Goal: Task Accomplishment & Management: Manage account settings

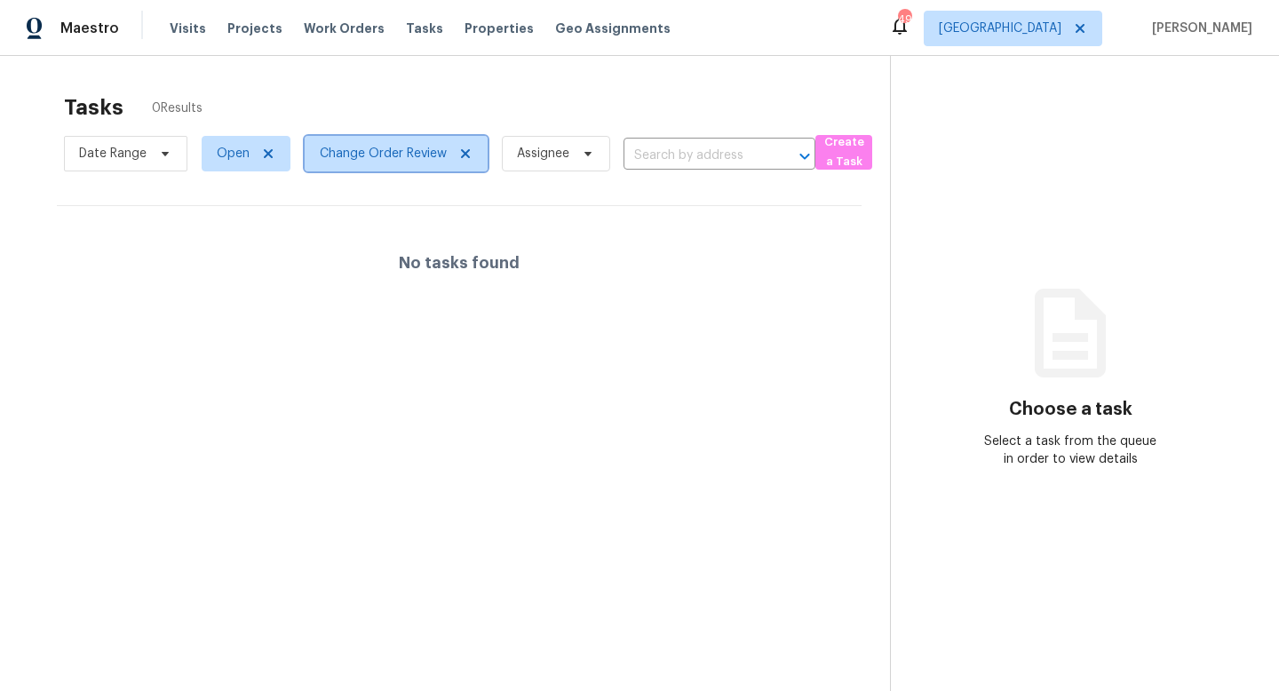
click at [356, 161] on span "Change Order Review" at bounding box center [383, 154] width 127 height 18
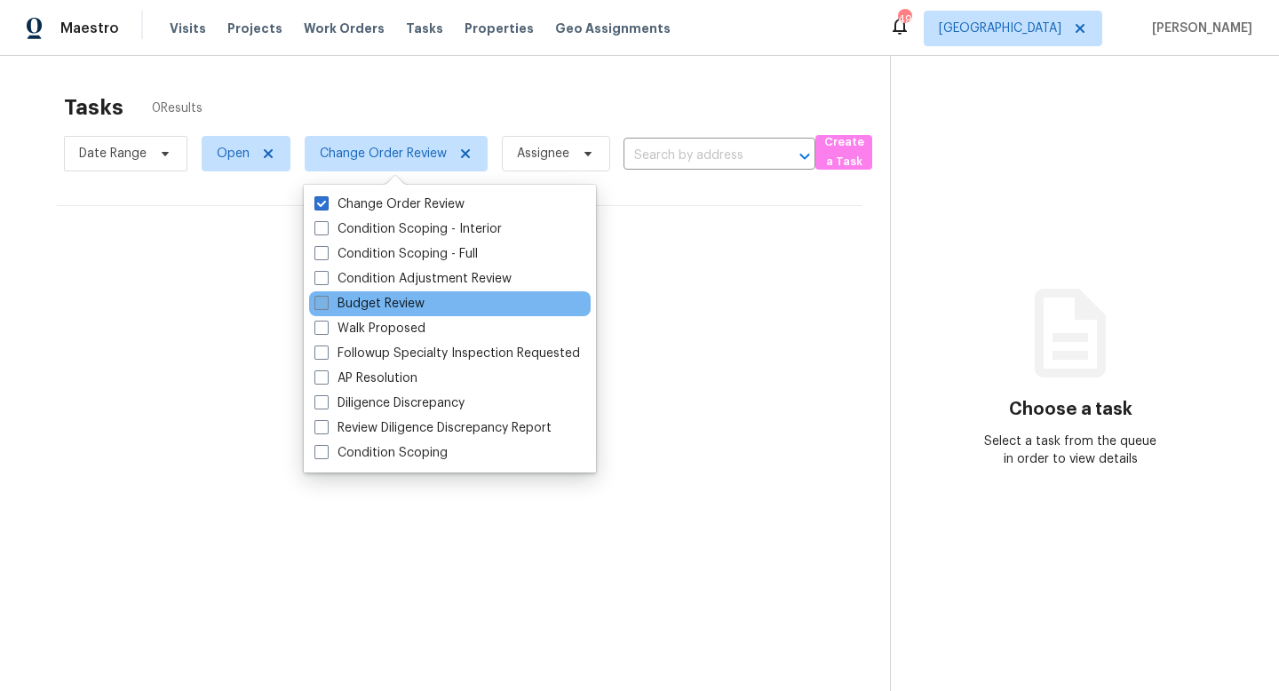
click at [344, 303] on label "Budget Review" at bounding box center [369, 304] width 110 height 18
click at [326, 303] on input "Budget Review" at bounding box center [320, 301] width 12 height 12
checkbox input "true"
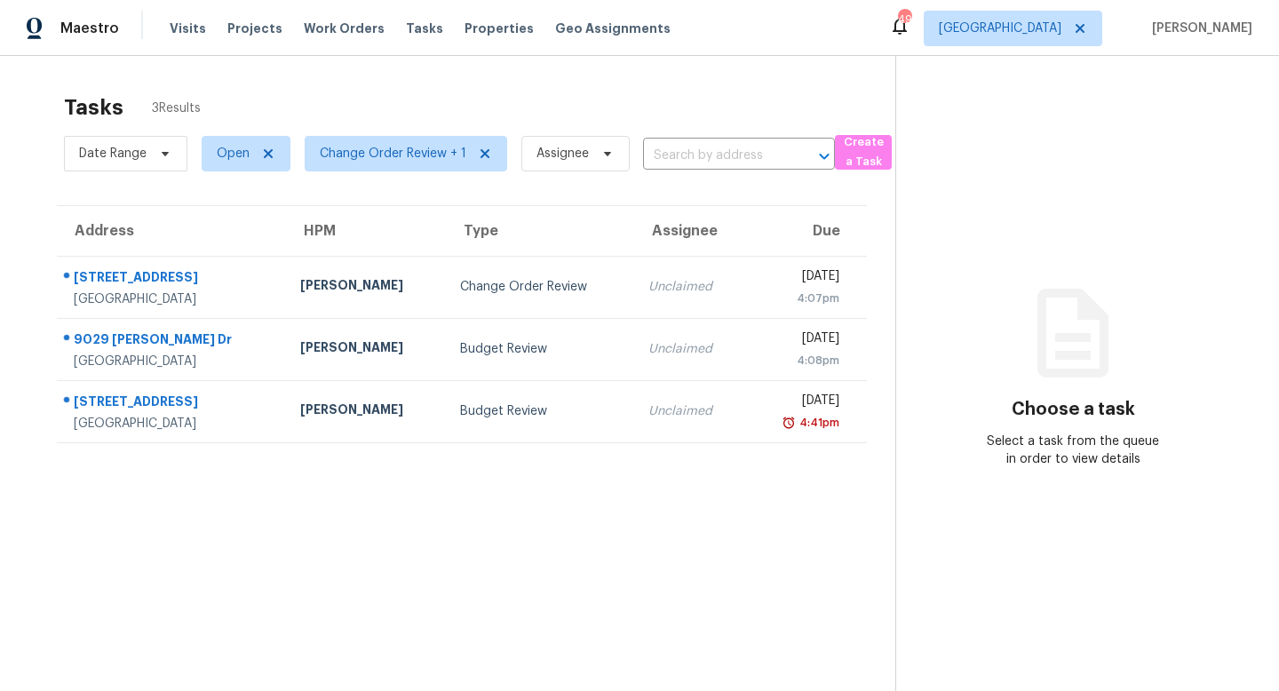
click at [432, 91] on div "Tasks 3 Results" at bounding box center [479, 107] width 831 height 46
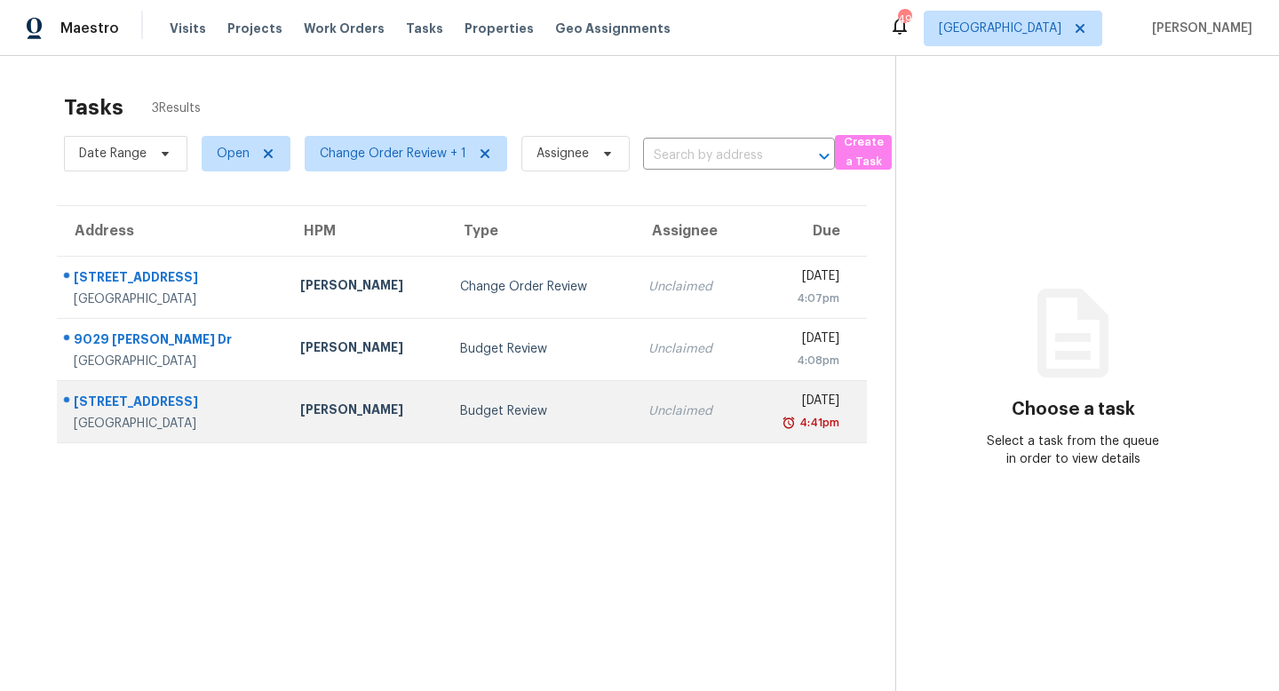
click at [553, 408] on div "Budget Review" at bounding box center [540, 411] width 160 height 18
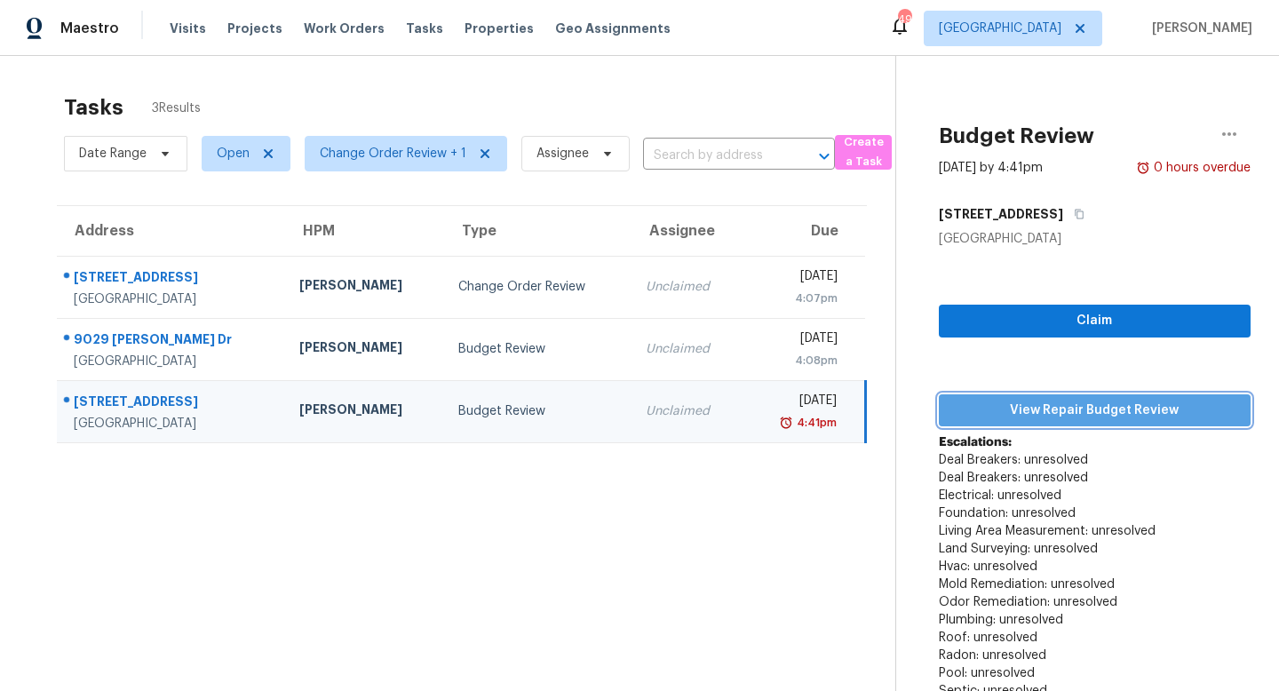
click at [998, 400] on span "View Repair Budget Review" at bounding box center [1094, 411] width 283 height 22
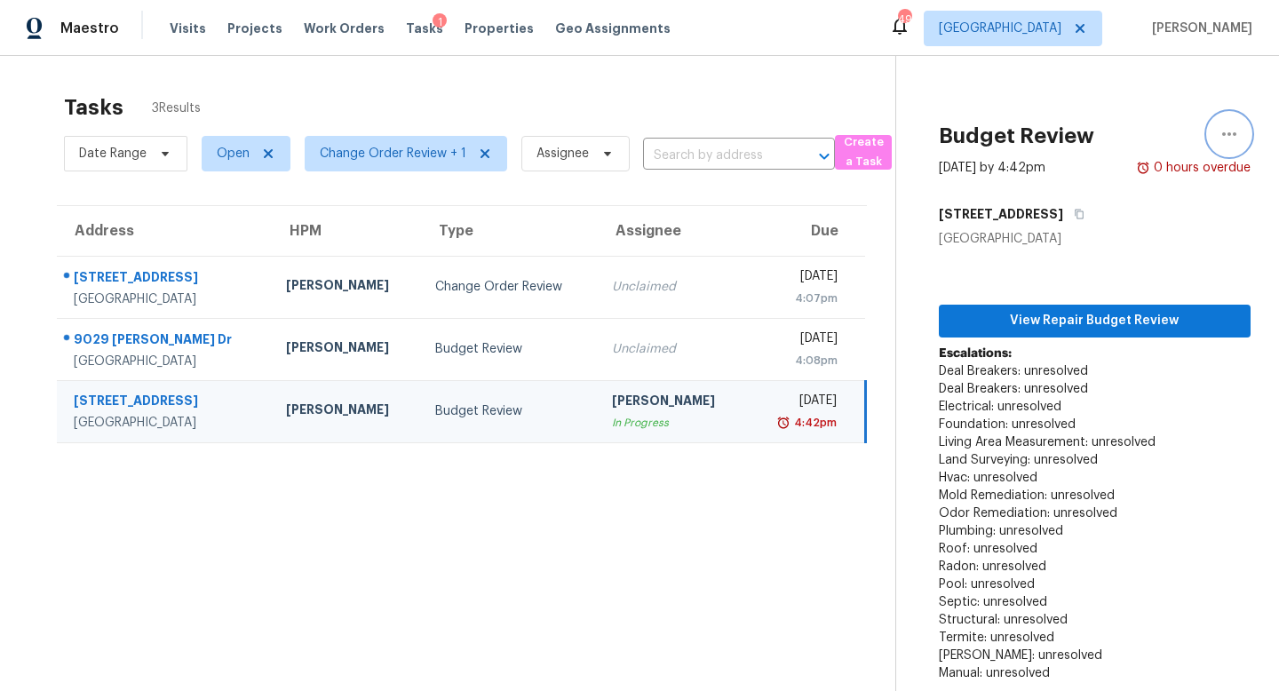
click at [1227, 134] on icon "button" at bounding box center [1229, 134] width 14 height 4
click at [1152, 135] on div "Unclaim this task" at bounding box center [1127, 138] width 139 height 18
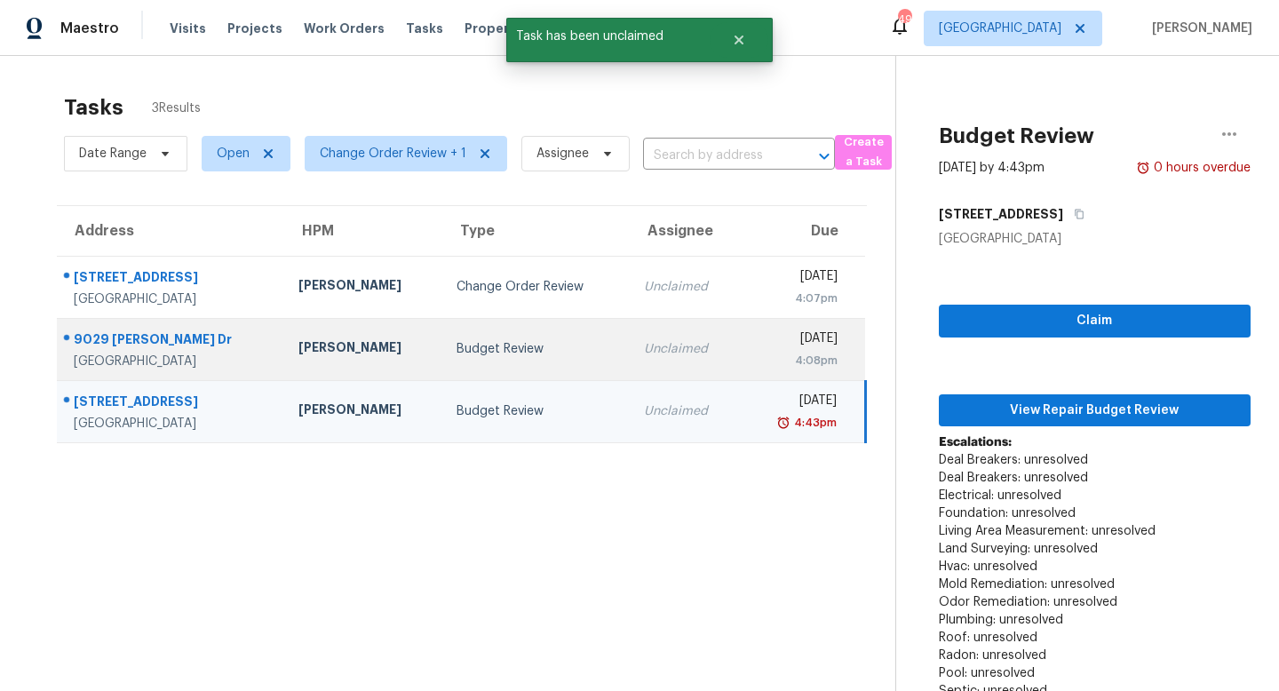
click at [522, 352] on div "Budget Review" at bounding box center [535, 349] width 159 height 18
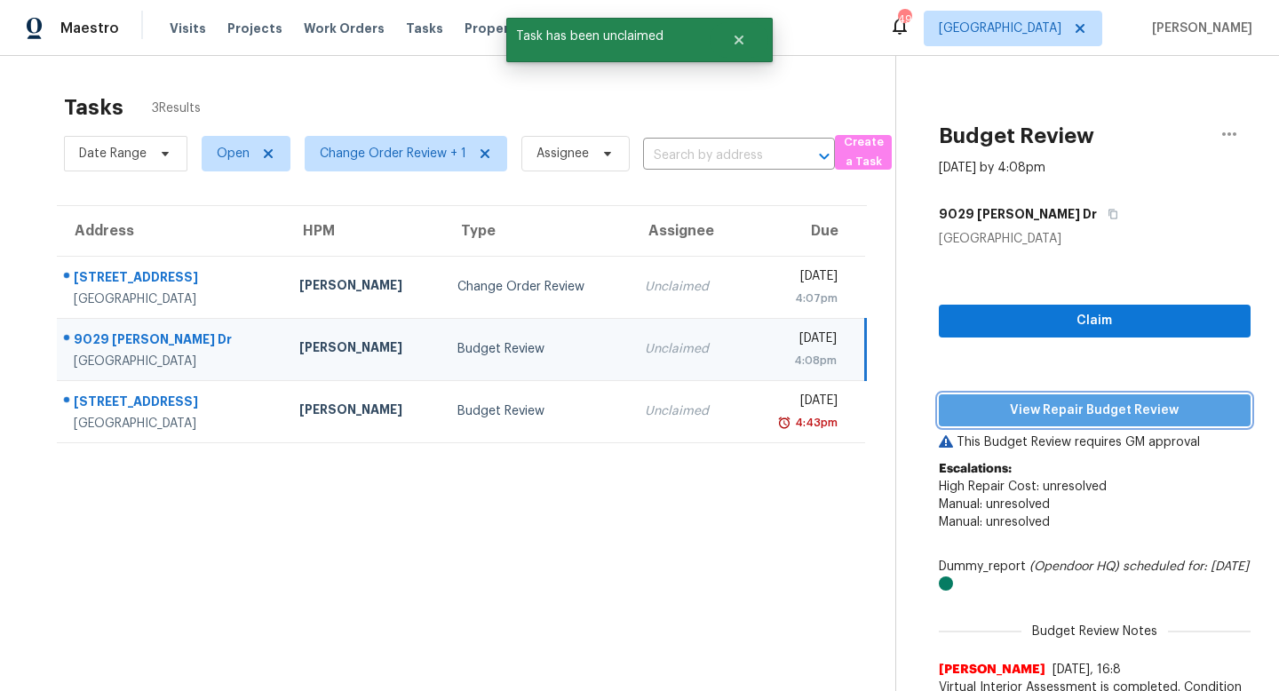
click at [986, 405] on span "View Repair Budget Review" at bounding box center [1094, 411] width 283 height 22
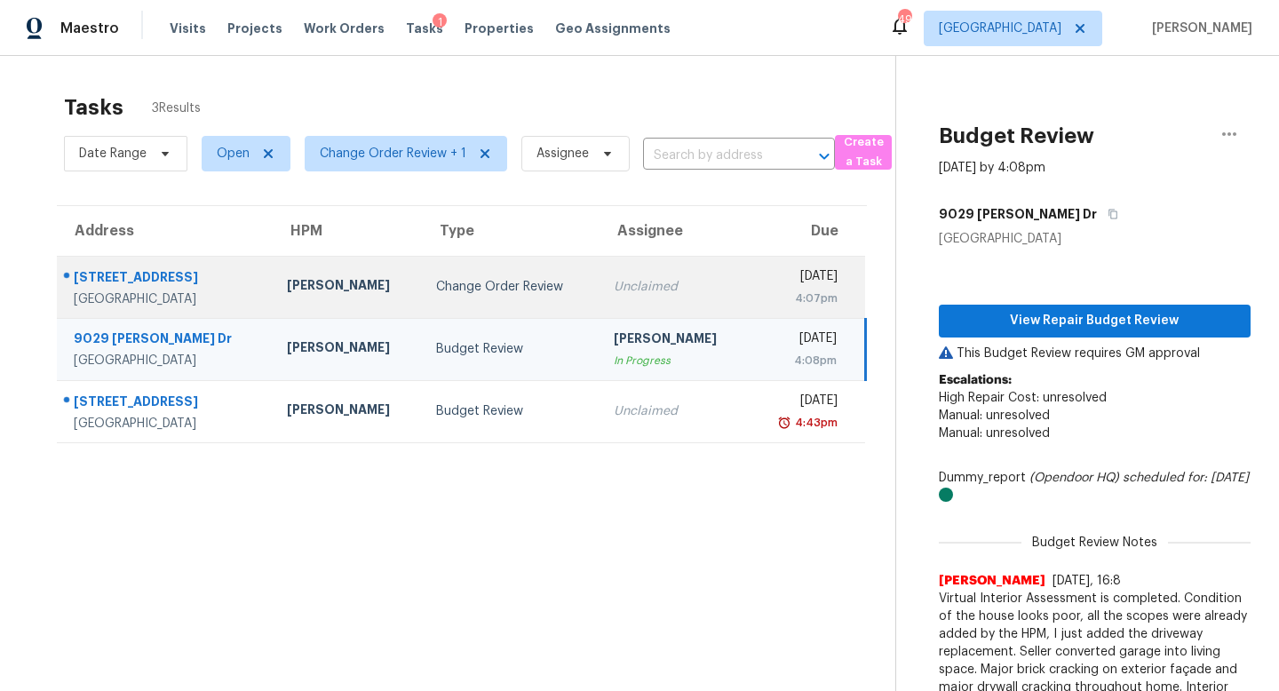
click at [508, 284] on div "Change Order Review" at bounding box center [510, 287] width 148 height 18
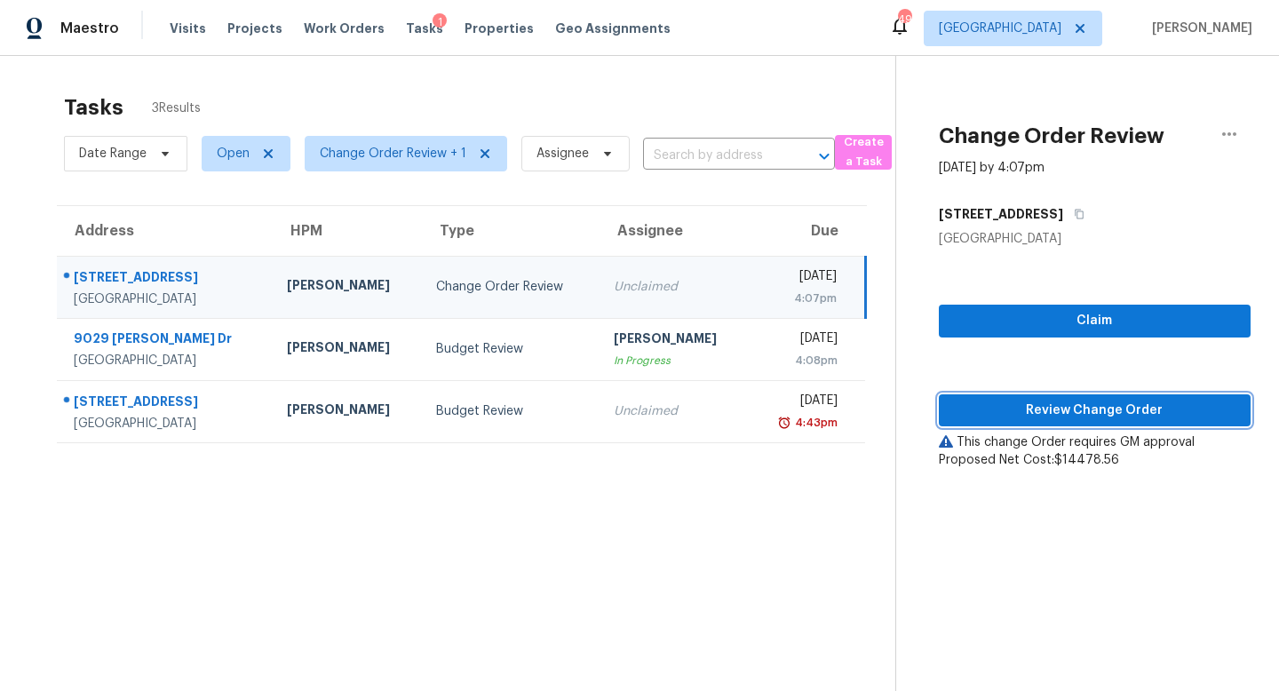
click at [986, 397] on button "Review Change Order" at bounding box center [1095, 410] width 312 height 33
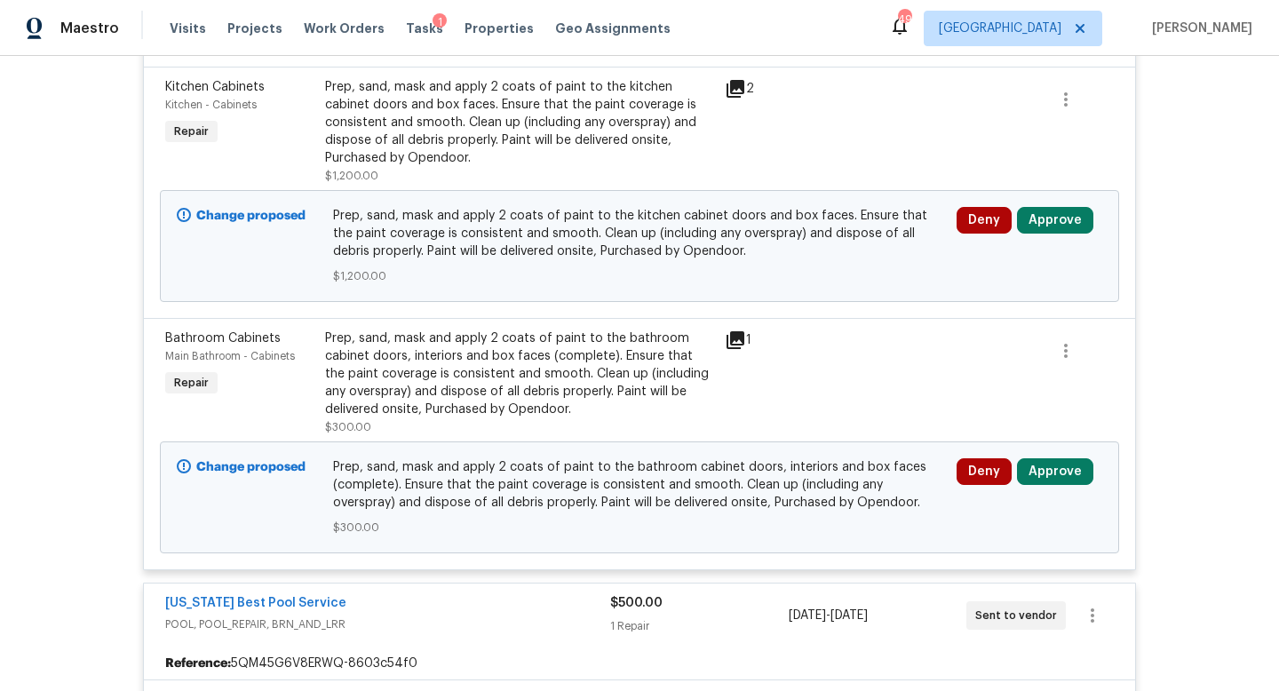
scroll to position [3653, 0]
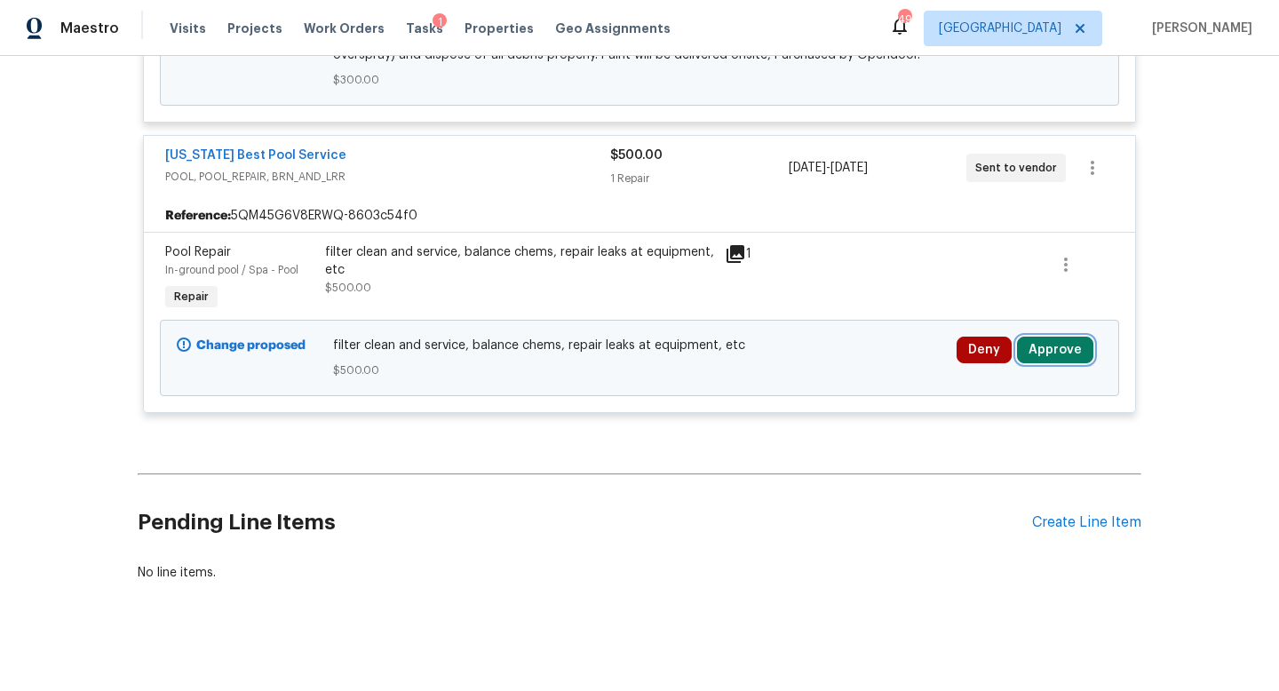
click at [1062, 348] on button "Approve" at bounding box center [1055, 350] width 76 height 27
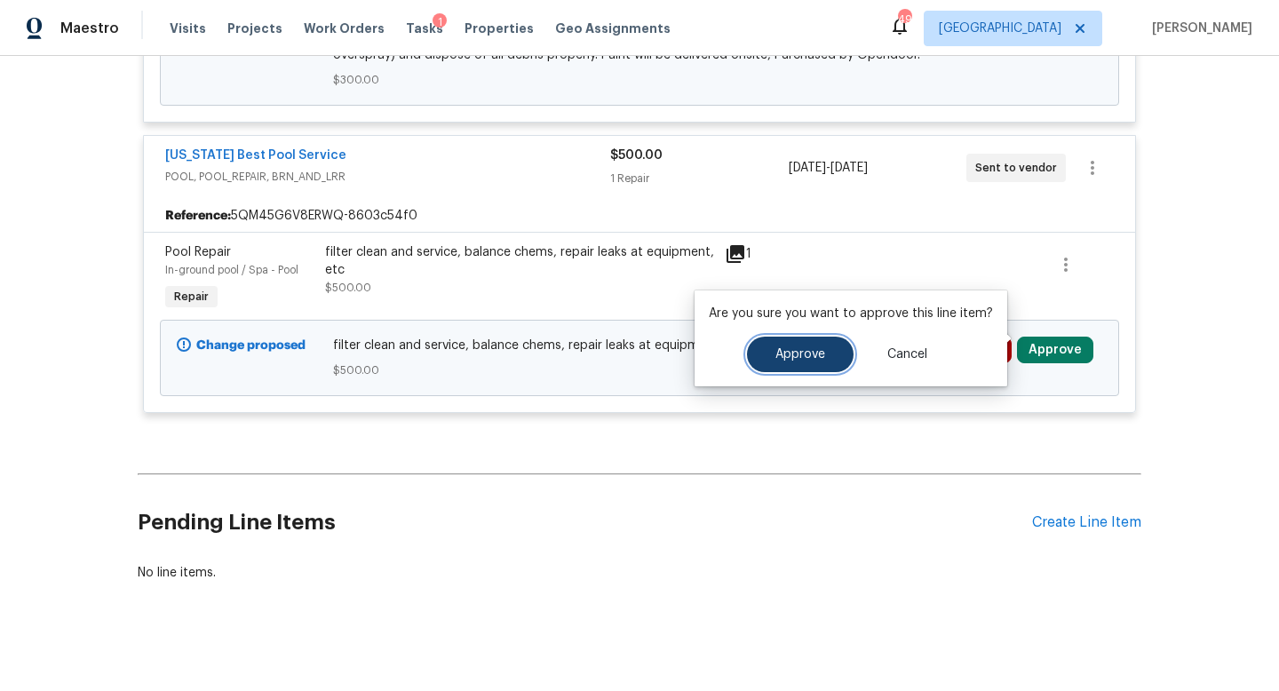
click at [800, 360] on button "Approve" at bounding box center [800, 355] width 107 height 36
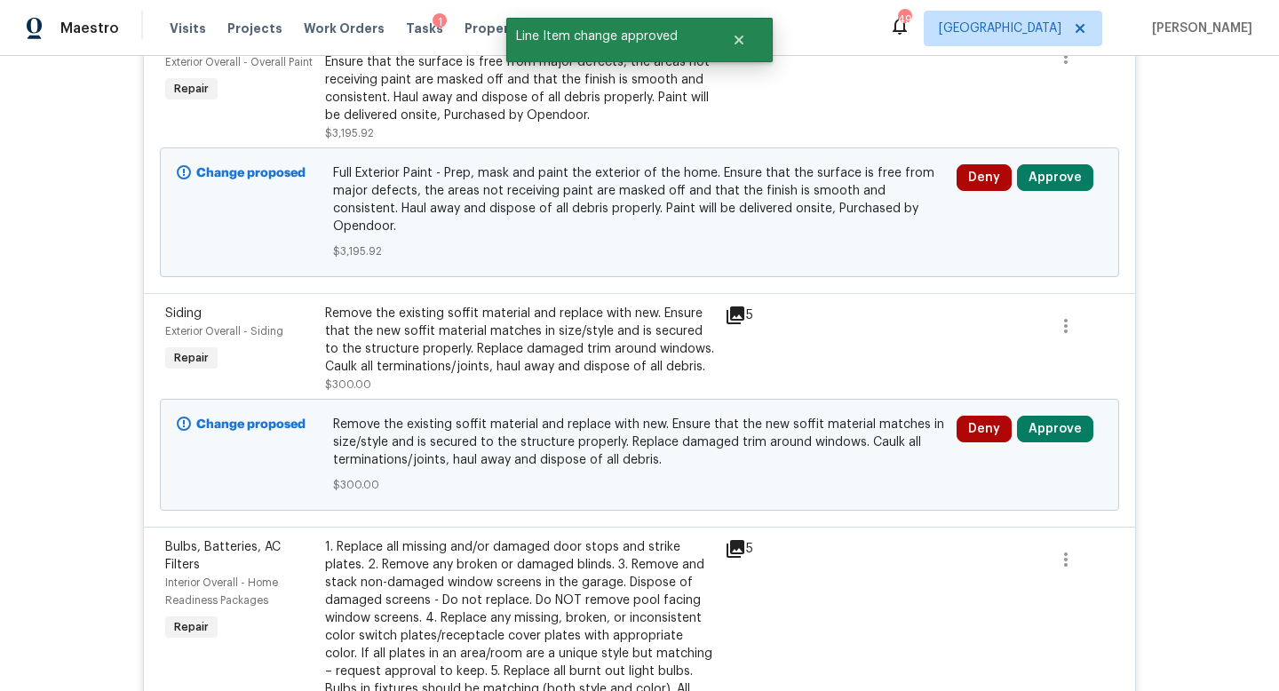
scroll to position [0, 0]
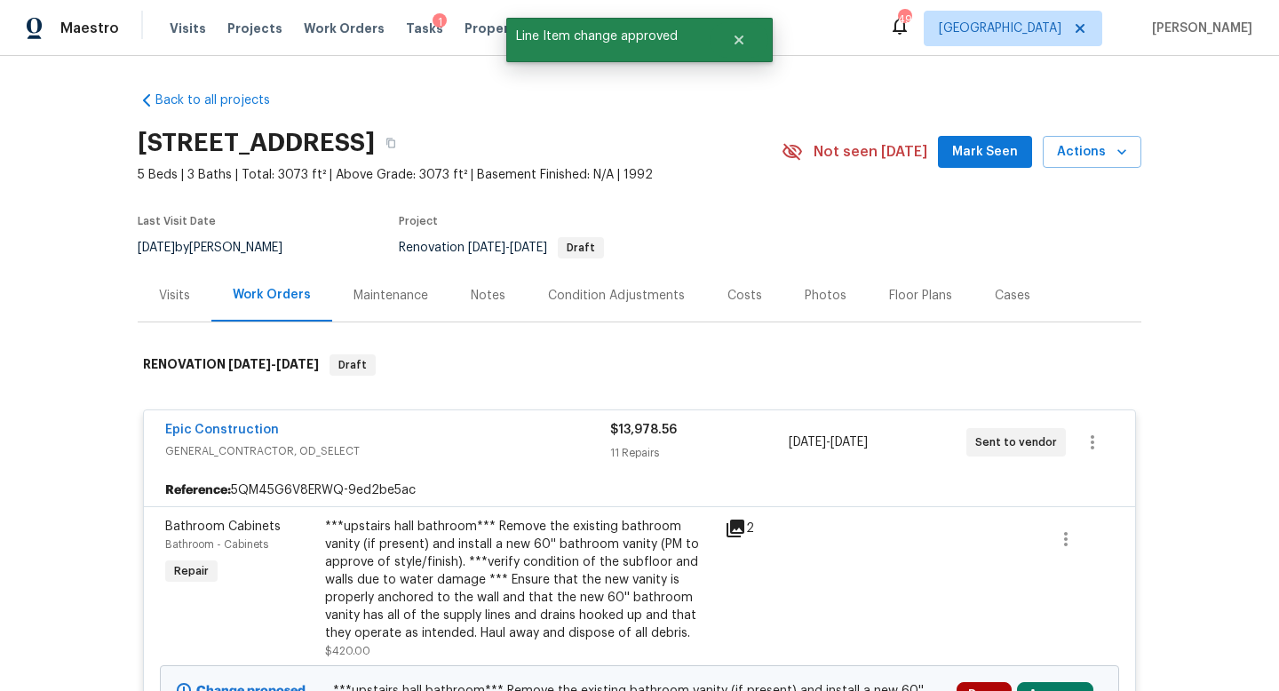
click at [747, 298] on div "Costs" at bounding box center [744, 296] width 35 height 18
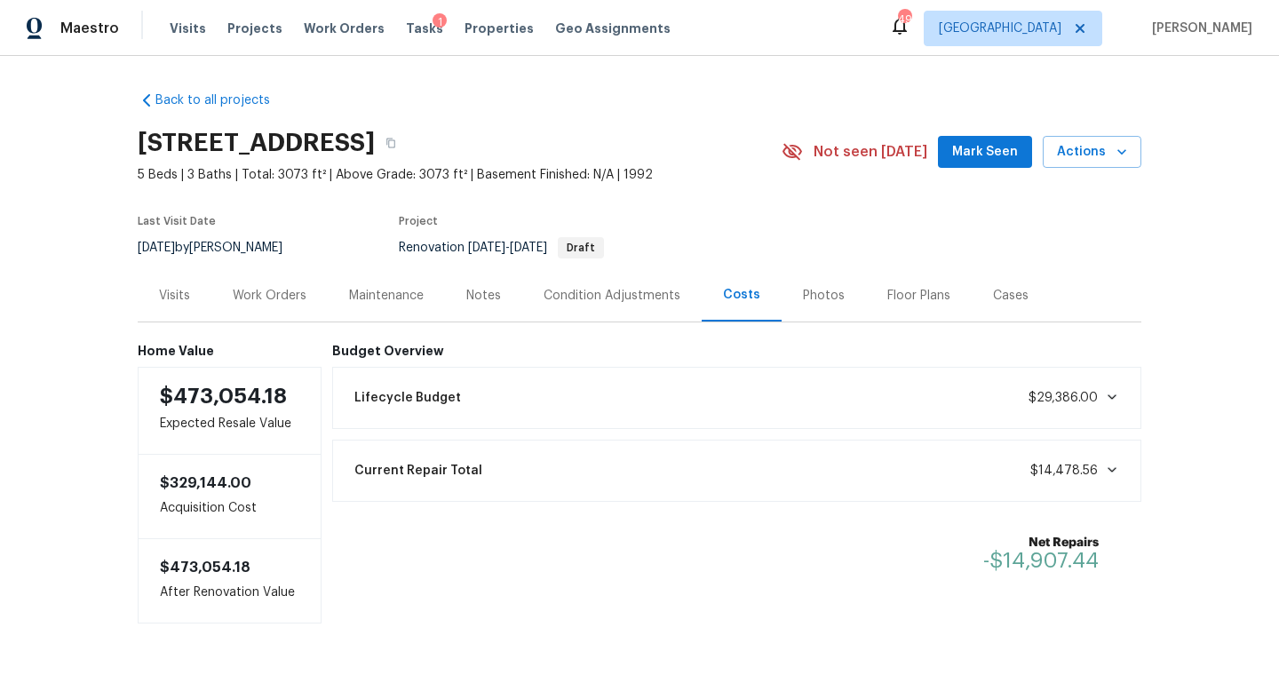
scroll to position [40, 0]
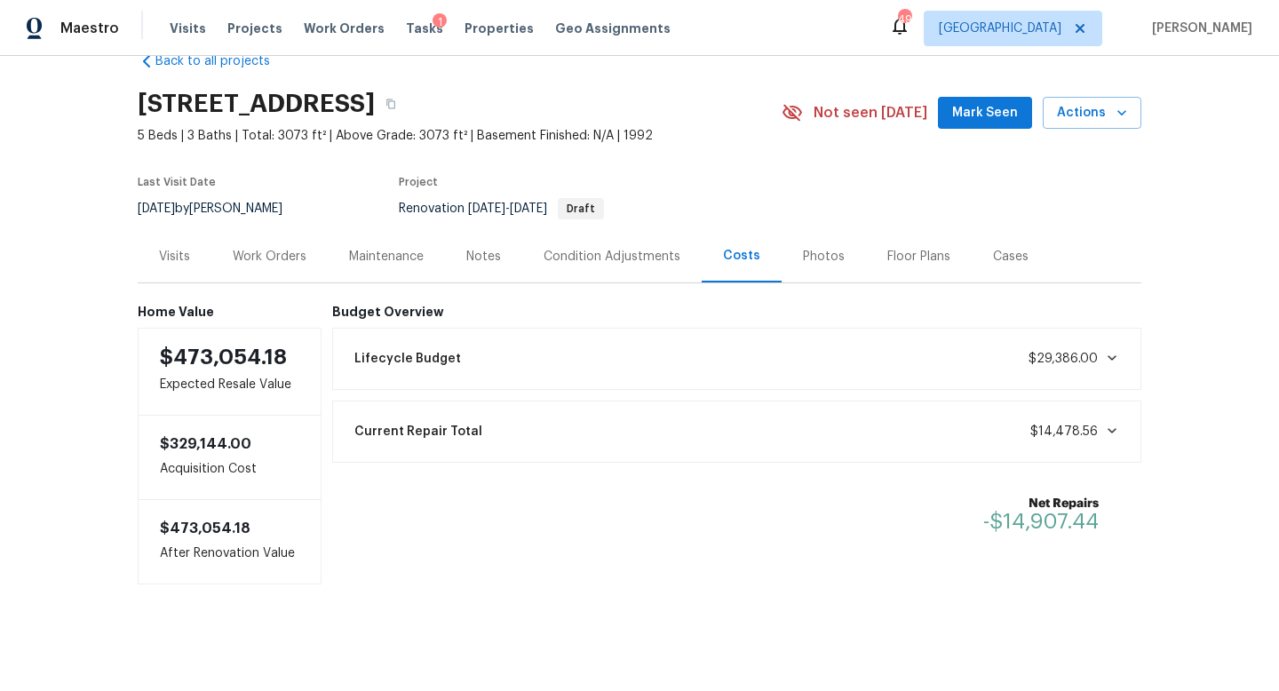
click at [284, 256] on div "Work Orders" at bounding box center [270, 257] width 74 height 18
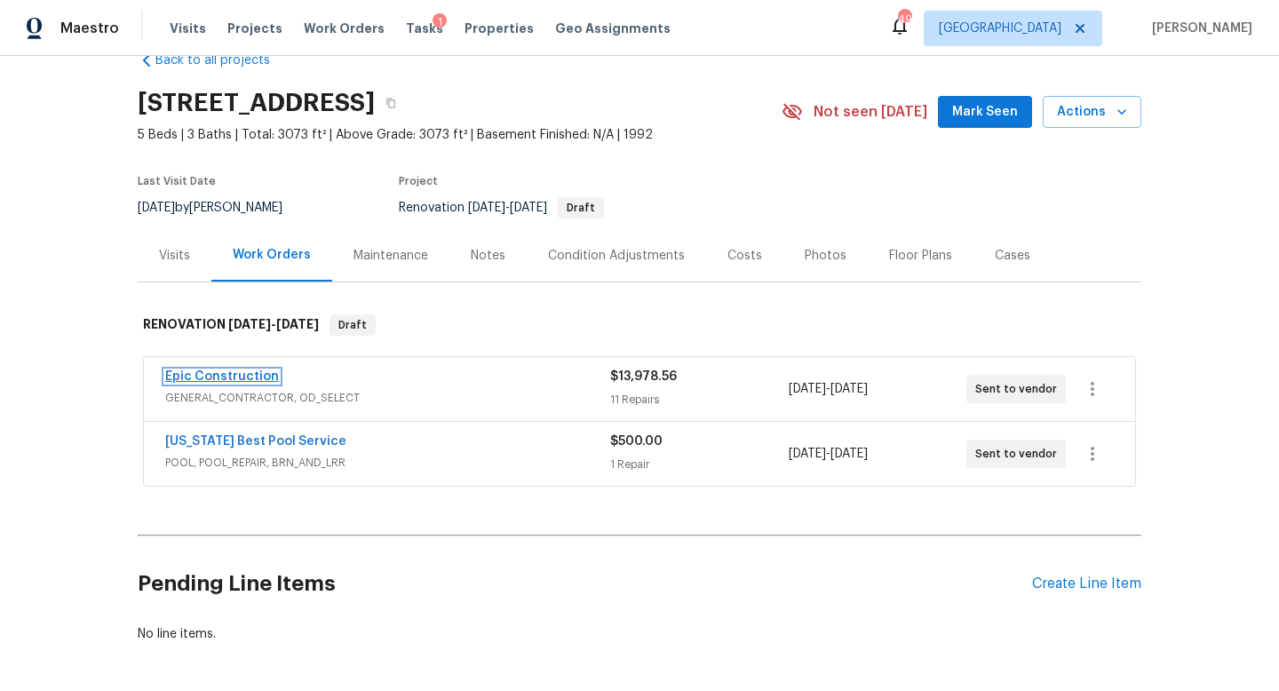
click at [226, 380] on link "Epic Construction" at bounding box center [222, 376] width 114 height 12
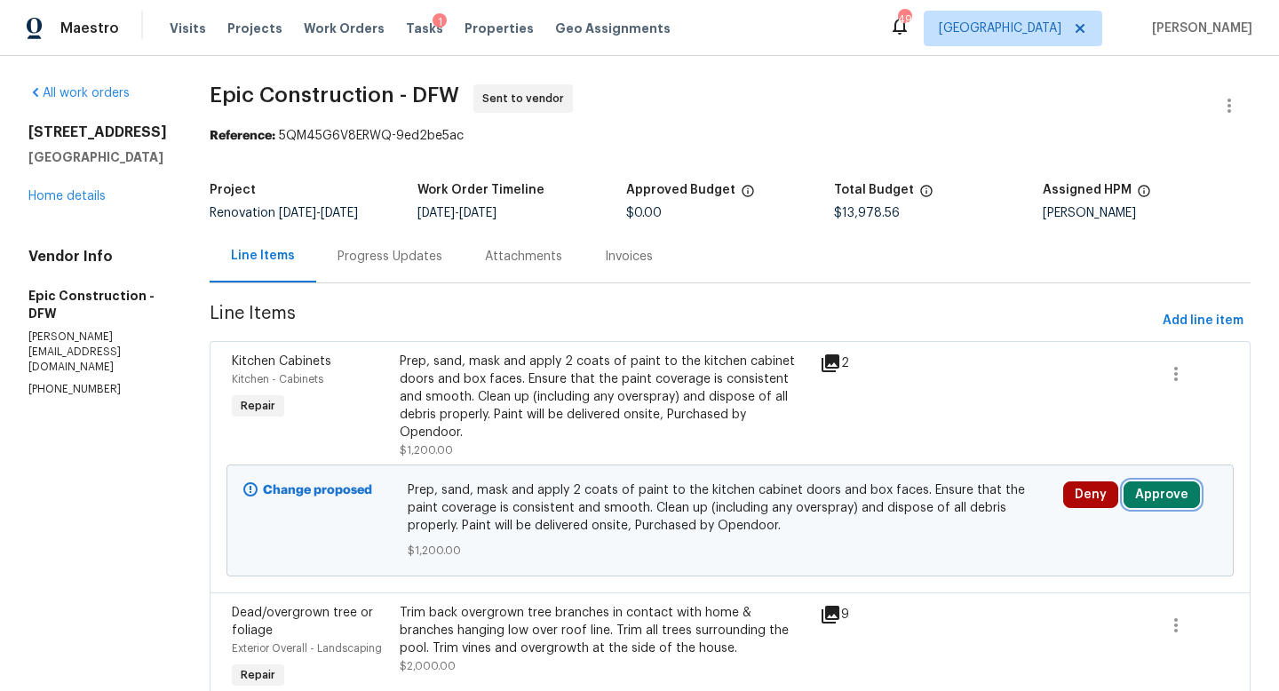
click at [1142, 482] on button "Approve" at bounding box center [1161, 494] width 76 height 27
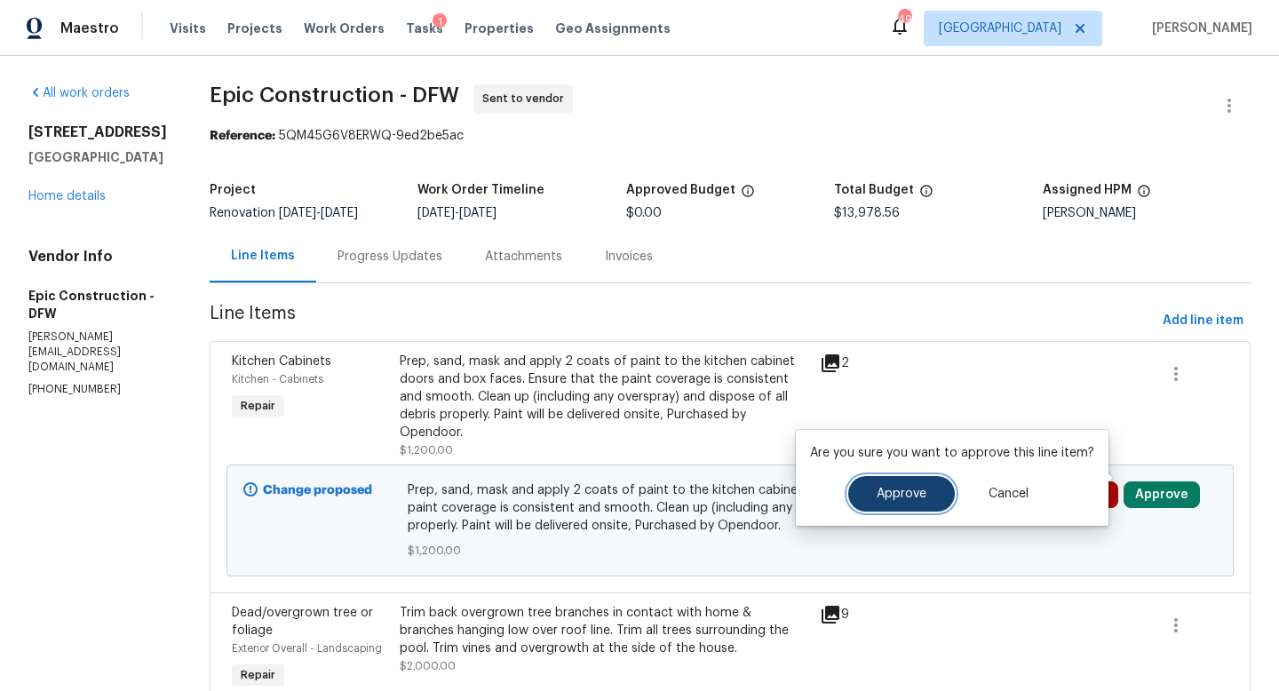
click at [888, 490] on span "Approve" at bounding box center [901, 493] width 50 height 13
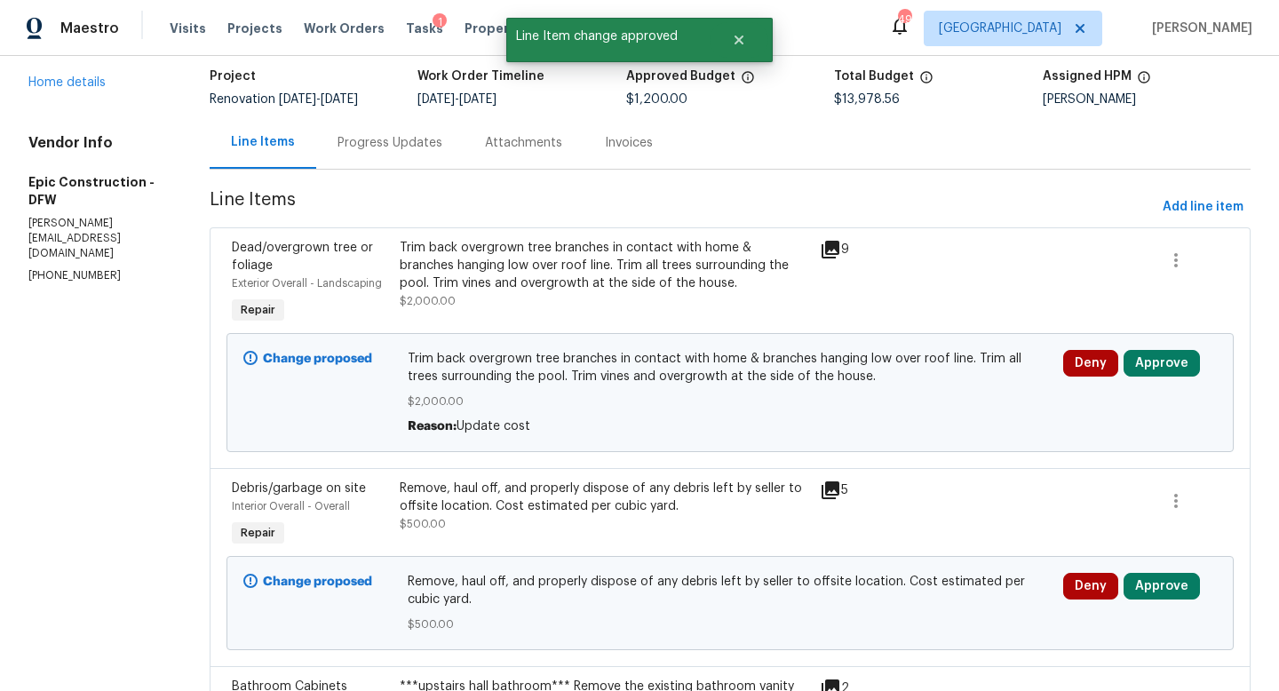
scroll to position [113, 0]
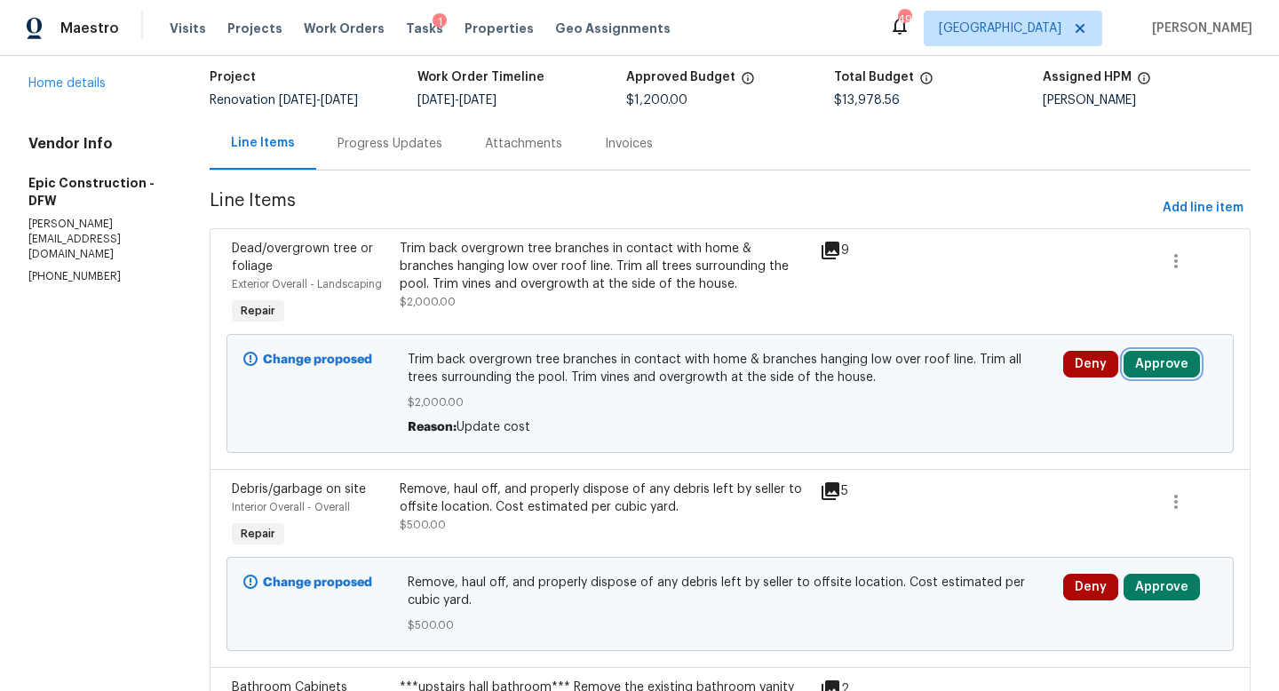
click at [1152, 367] on button "Approve" at bounding box center [1161, 364] width 76 height 27
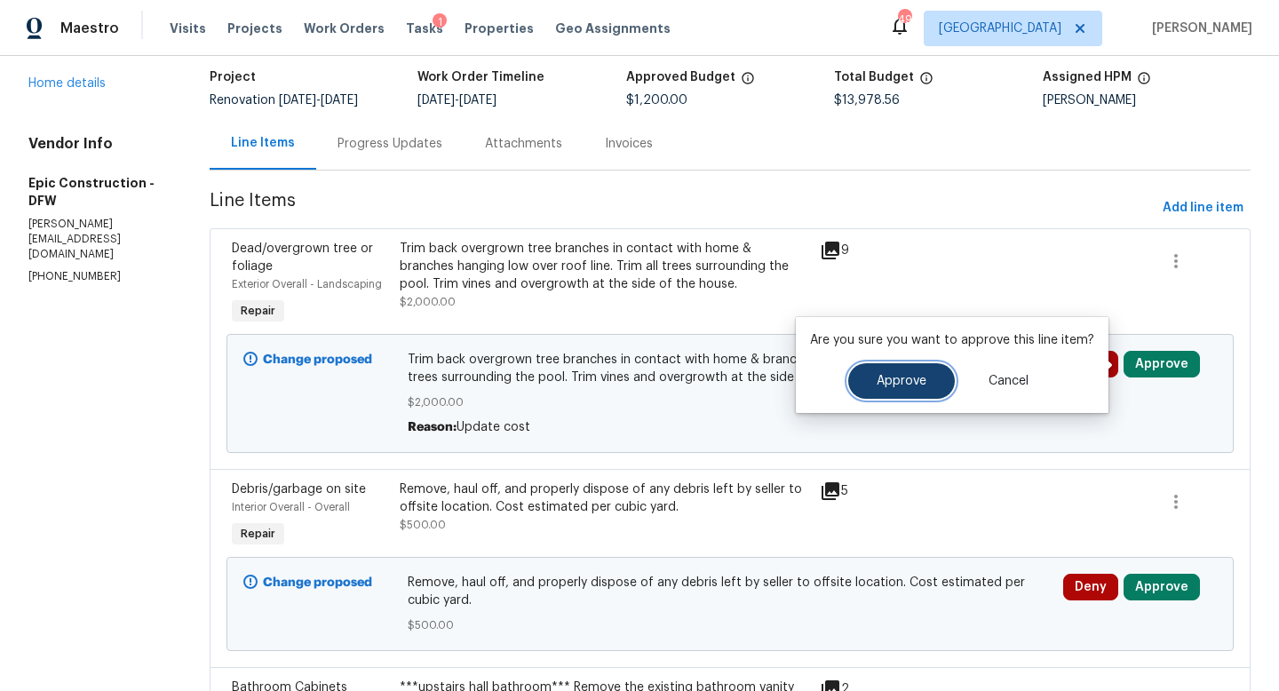
click at [916, 376] on span "Approve" at bounding box center [901, 381] width 50 height 13
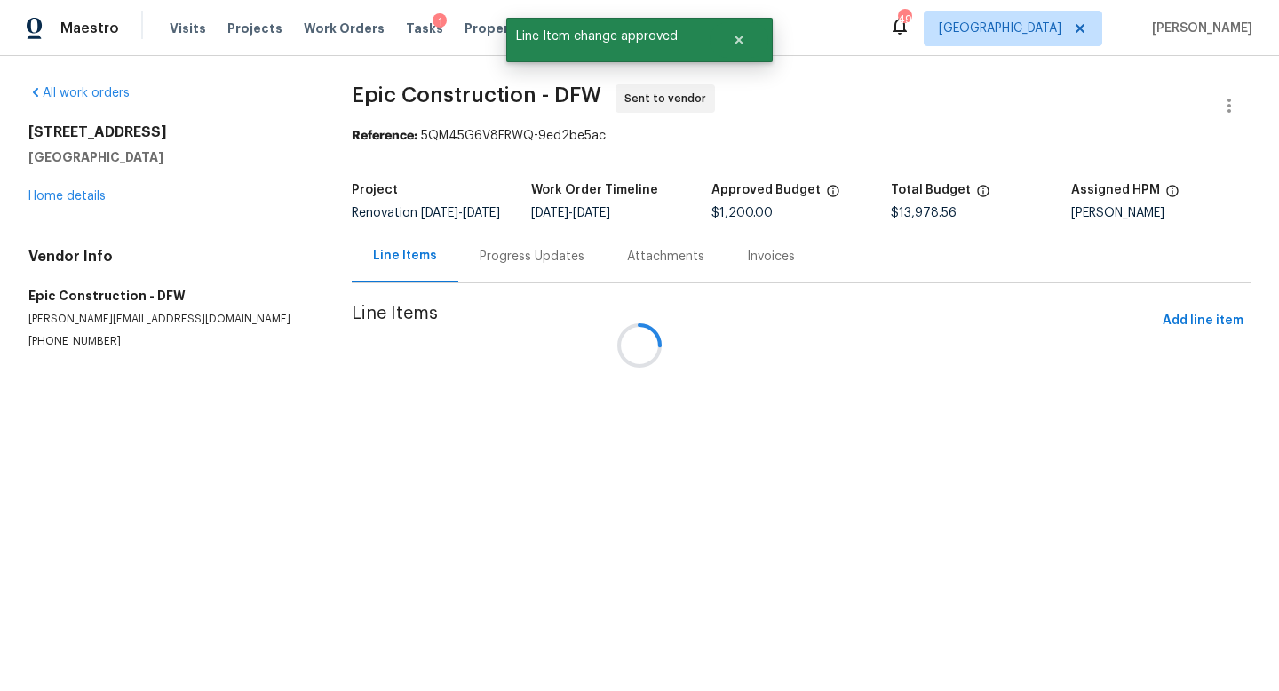
scroll to position [0, 0]
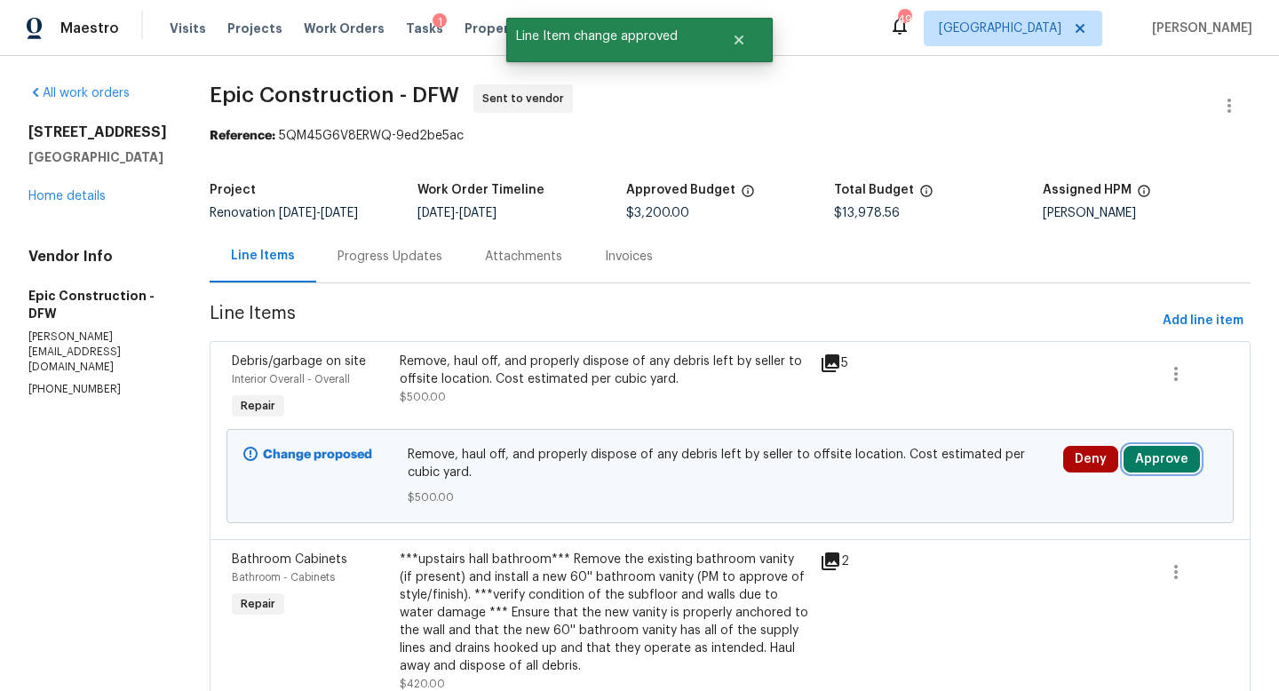
click at [1148, 454] on button "Approve" at bounding box center [1161, 459] width 76 height 27
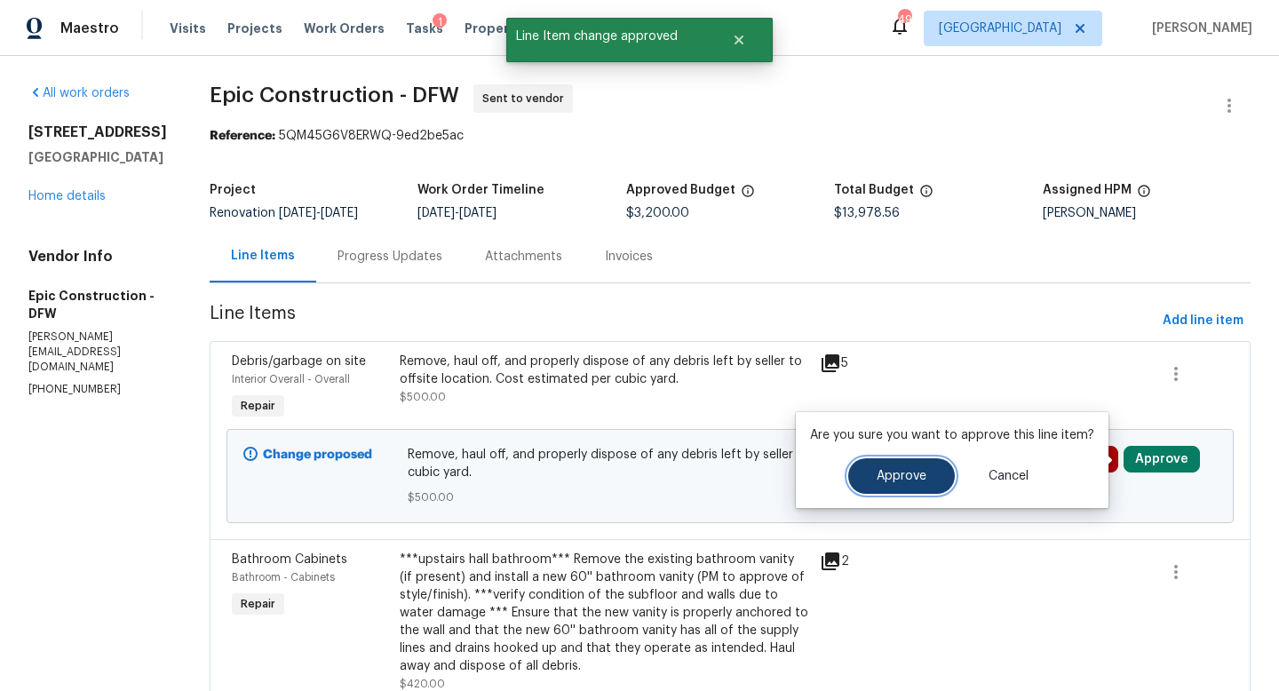
click at [912, 475] on span "Approve" at bounding box center [901, 476] width 50 height 13
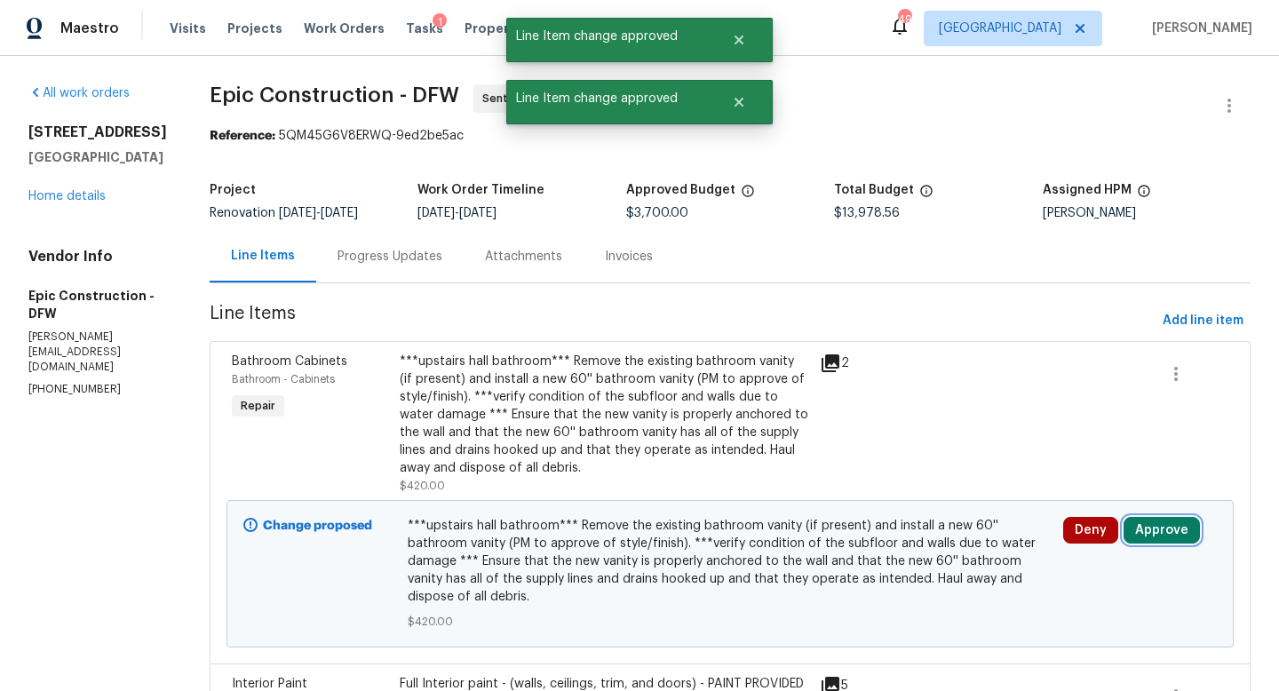
click at [1128, 523] on button "Approve" at bounding box center [1161, 530] width 76 height 27
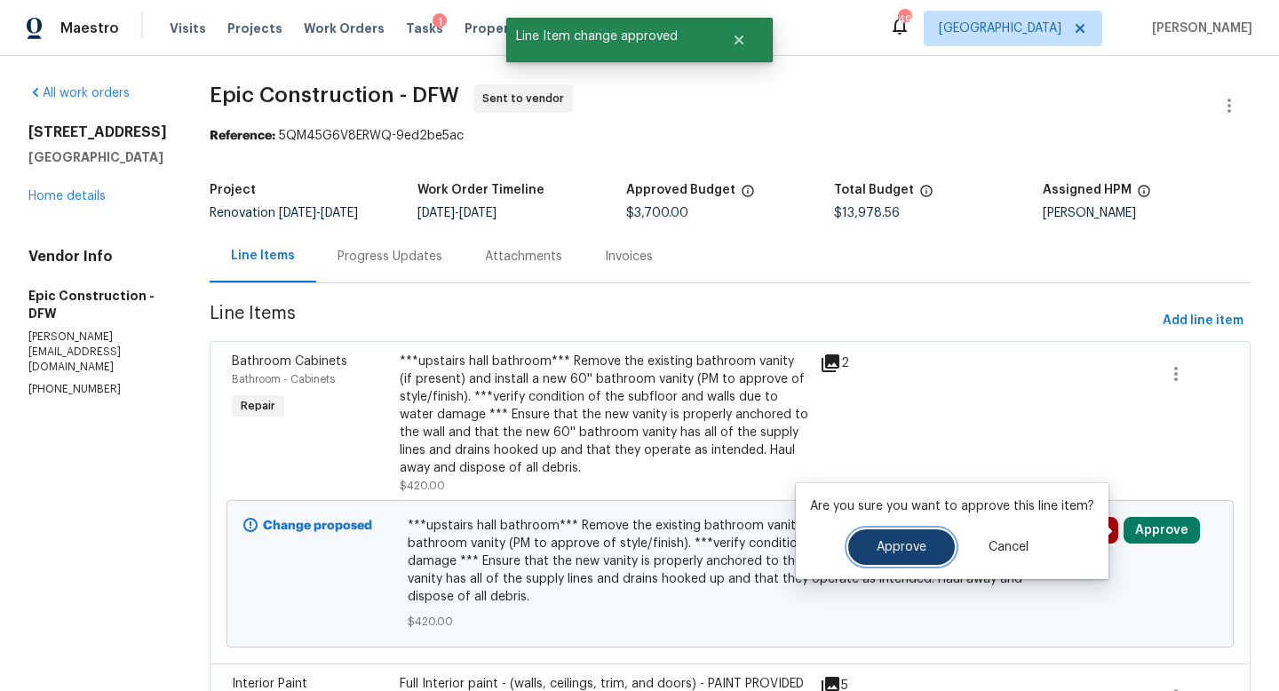
click at [923, 537] on button "Approve" at bounding box center [901, 547] width 107 height 36
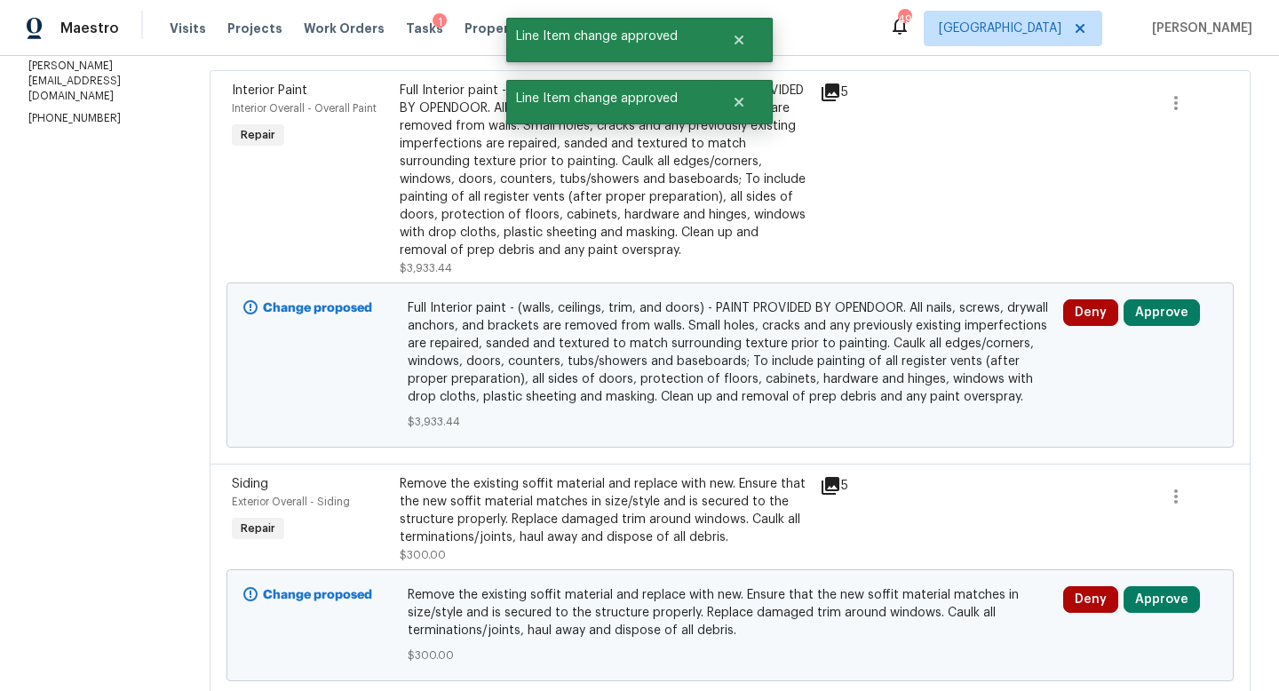
scroll to position [272, 0]
click at [1148, 300] on button "Approve" at bounding box center [1161, 311] width 76 height 27
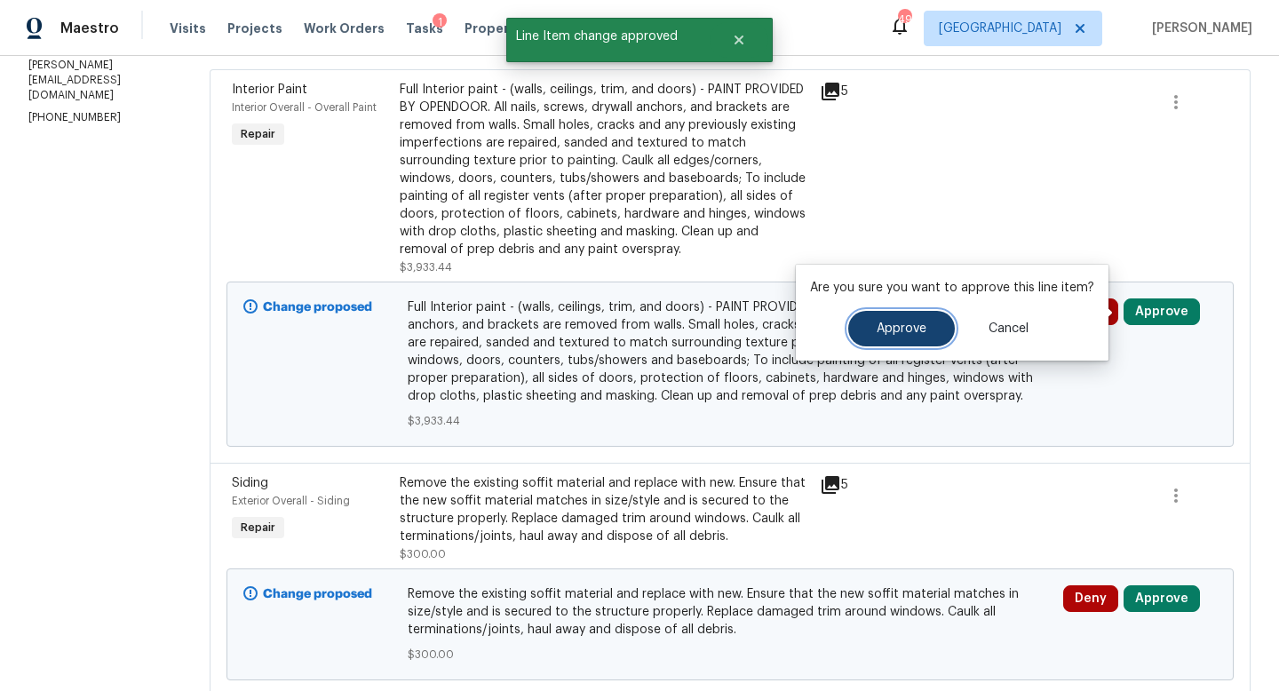
click at [924, 329] on button "Approve" at bounding box center [901, 329] width 107 height 36
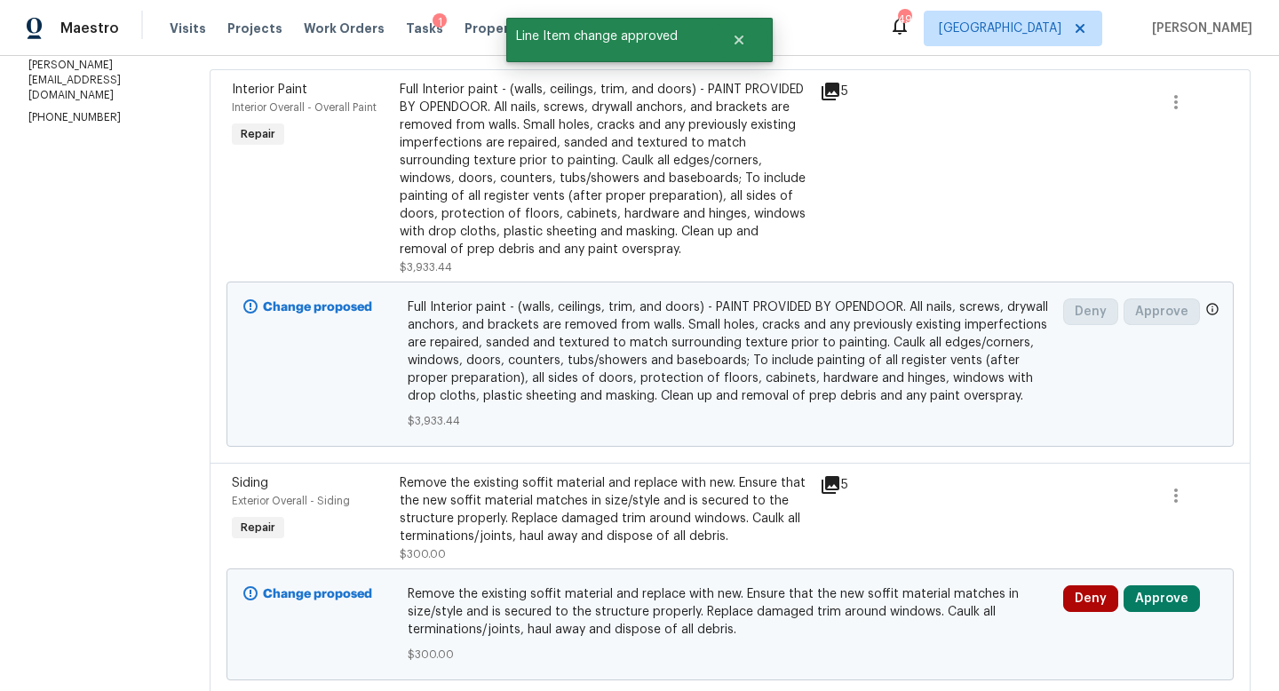
scroll to position [0, 0]
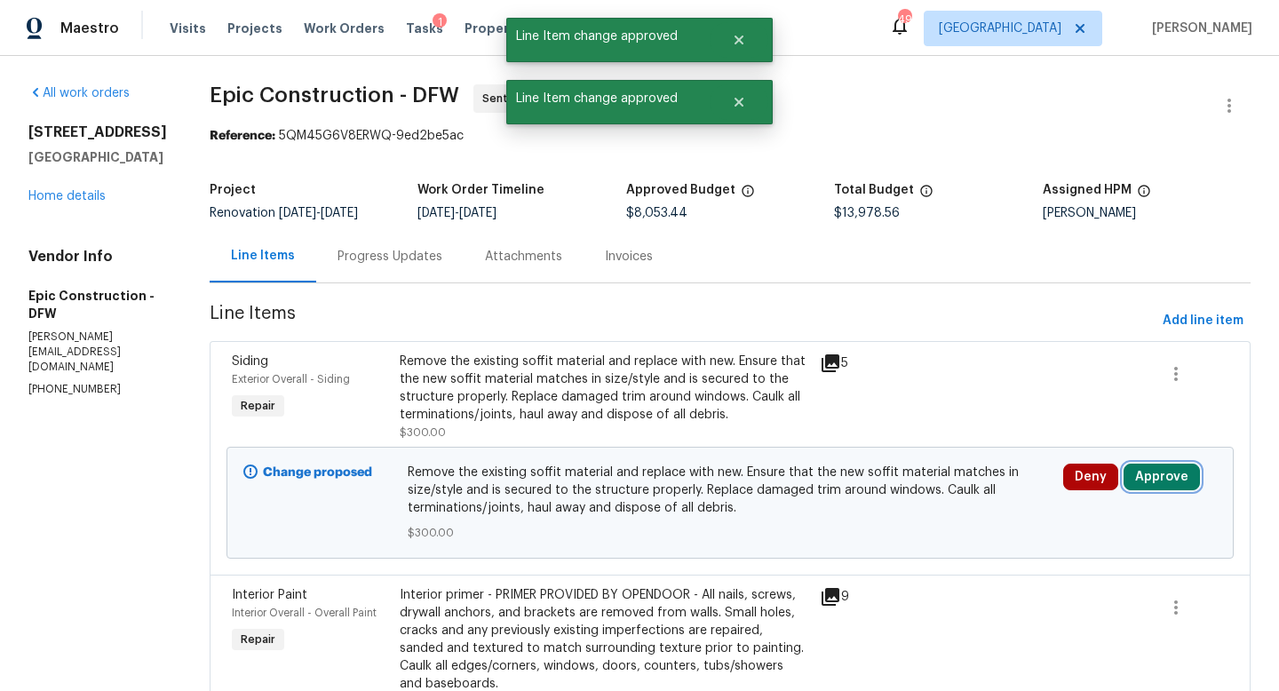
click at [1170, 467] on button "Approve" at bounding box center [1161, 476] width 76 height 27
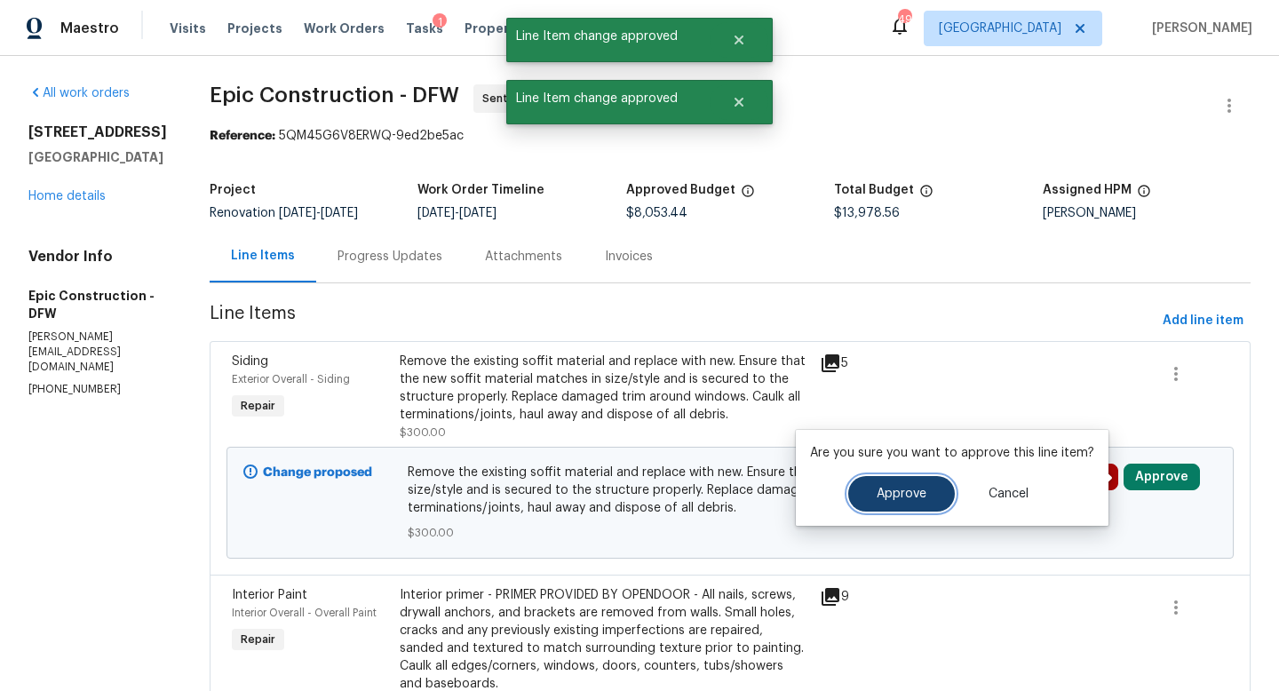
click at [909, 496] on span "Approve" at bounding box center [901, 493] width 50 height 13
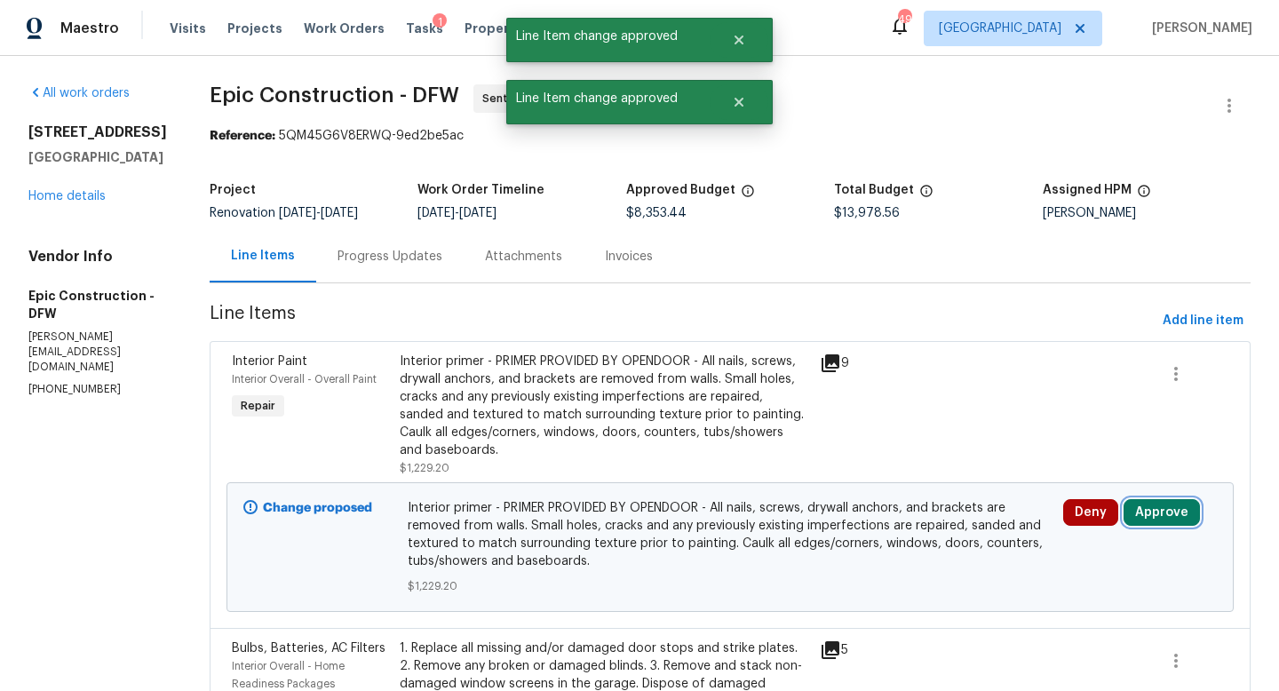
click at [1158, 513] on button "Approve" at bounding box center [1161, 512] width 76 height 27
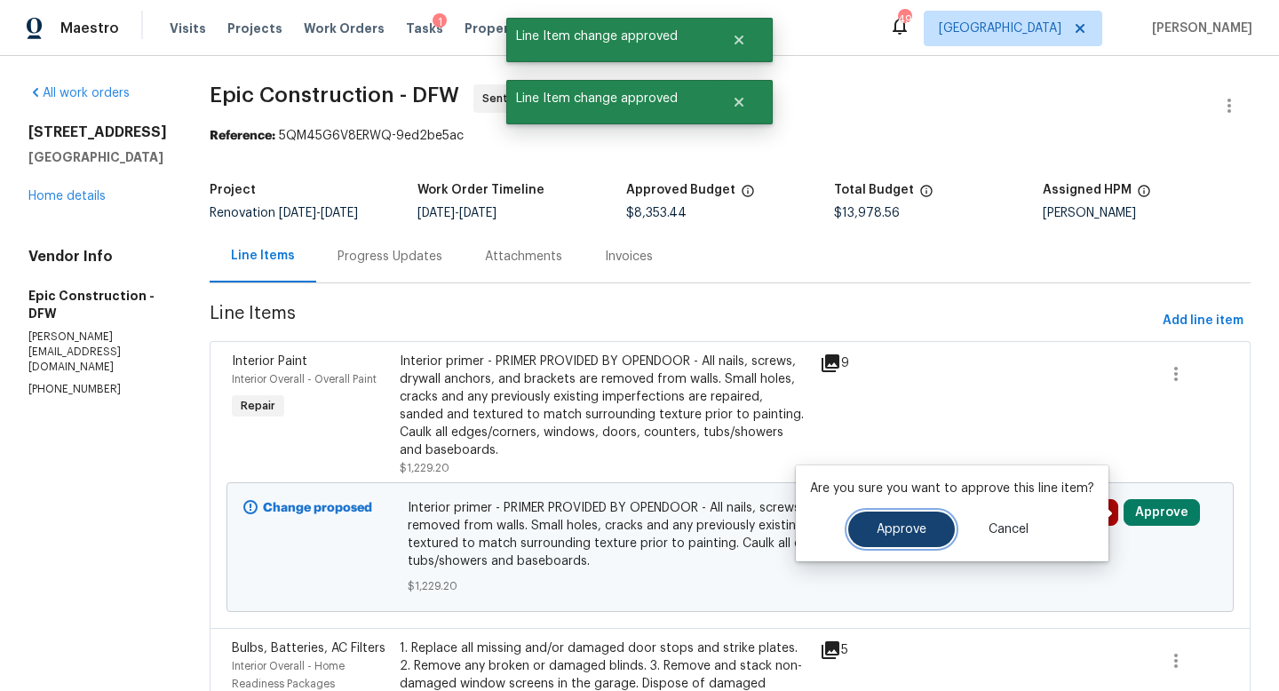
click at [909, 527] on span "Approve" at bounding box center [901, 529] width 50 height 13
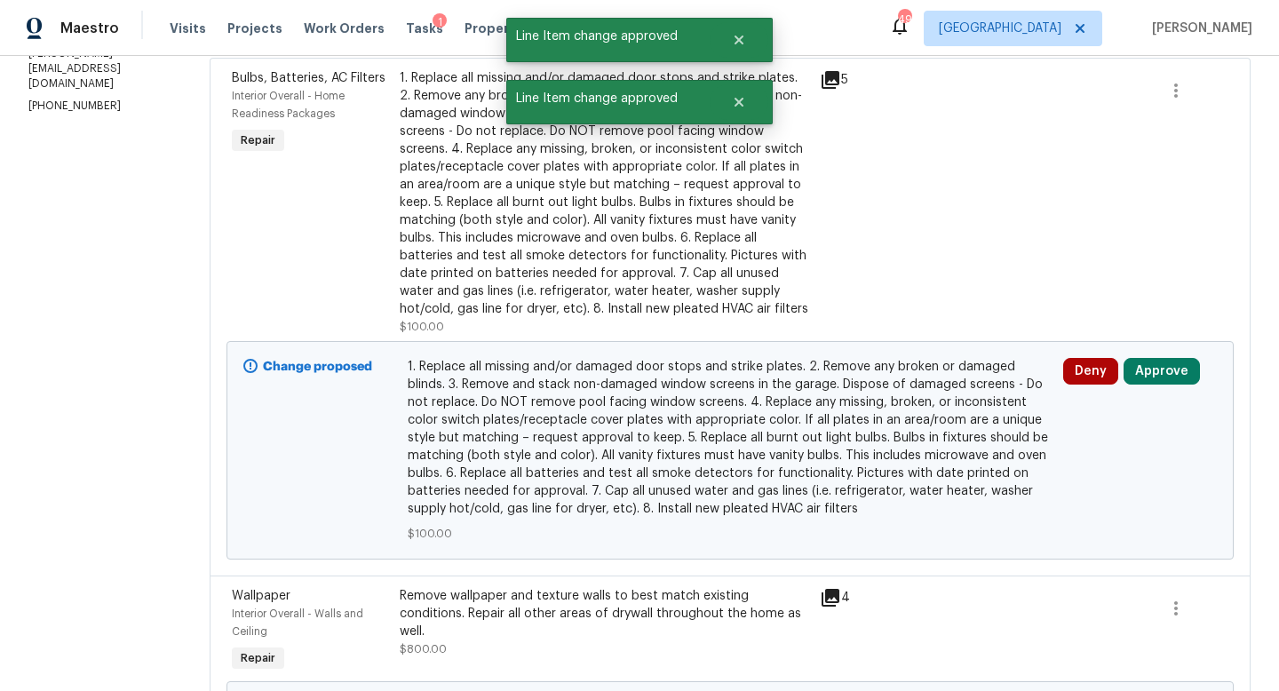
scroll to position [299, 0]
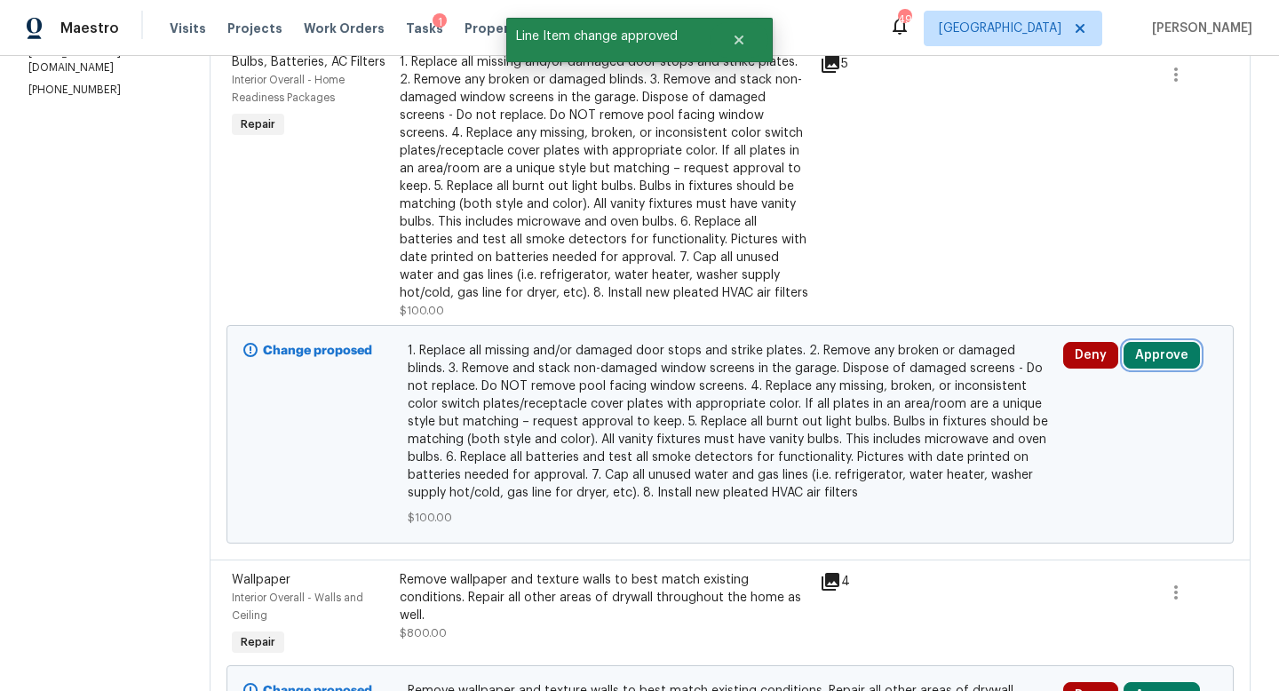
click at [1157, 349] on button "Approve" at bounding box center [1161, 355] width 76 height 27
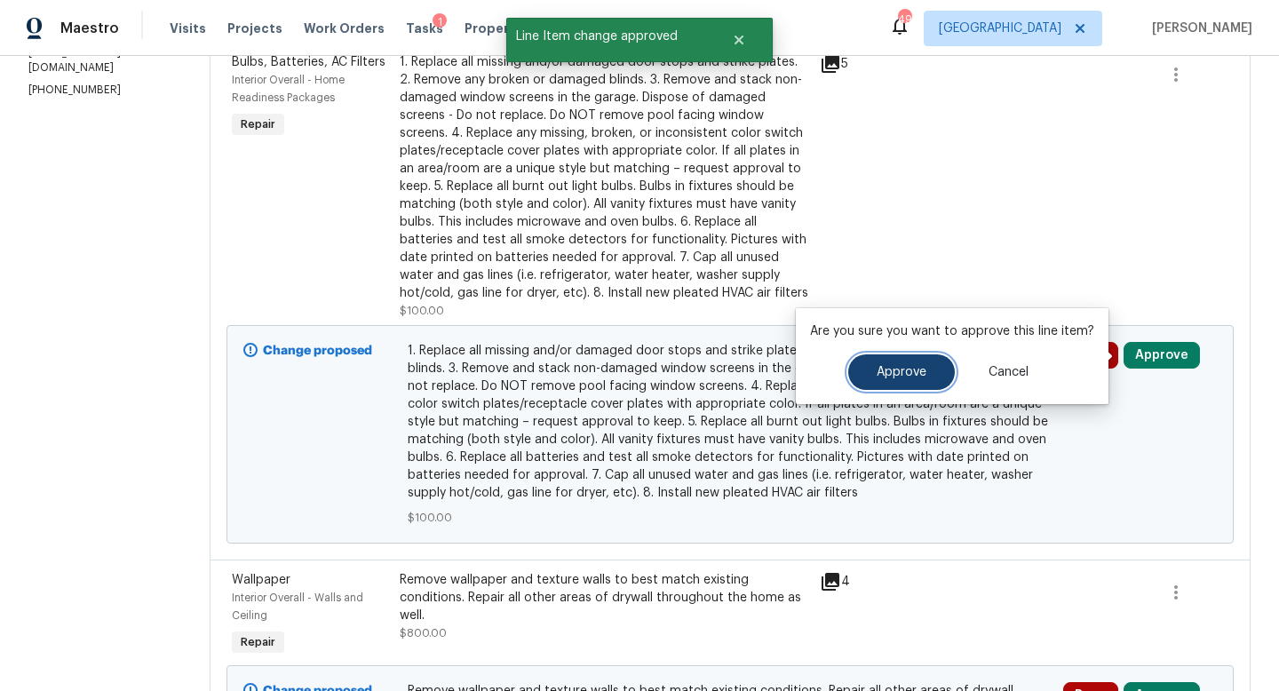
click at [899, 376] on span "Approve" at bounding box center [901, 372] width 50 height 13
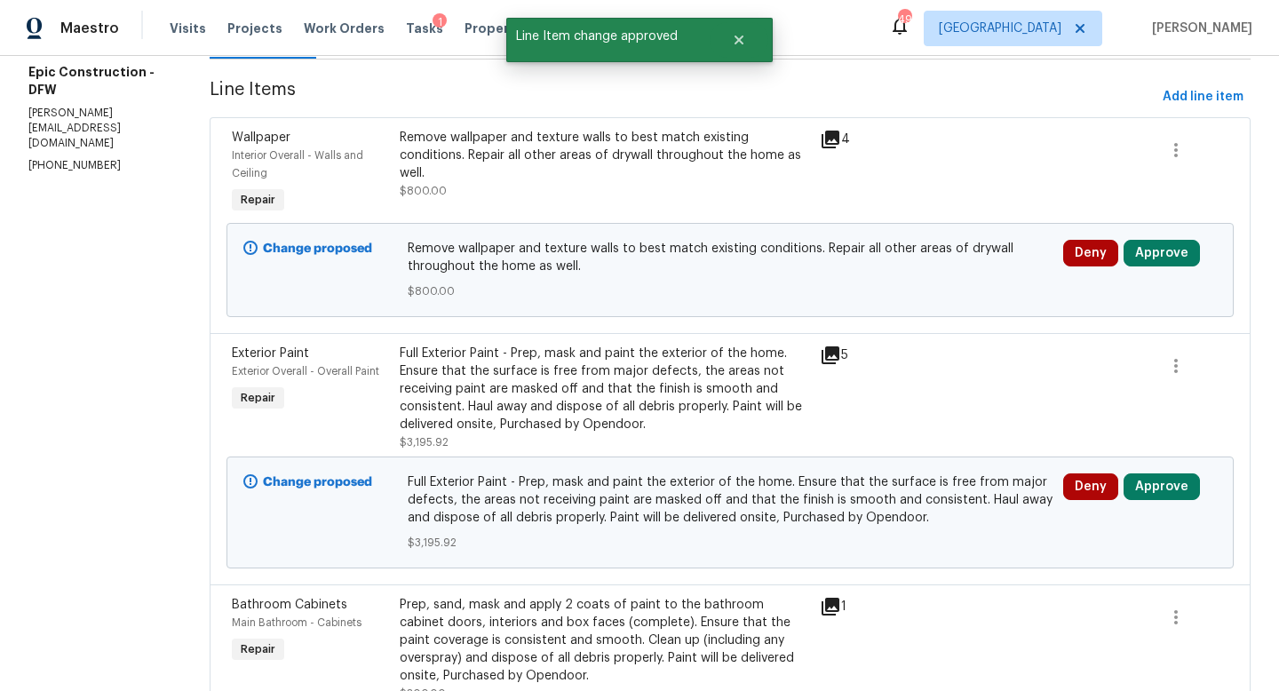
scroll to position [221, 0]
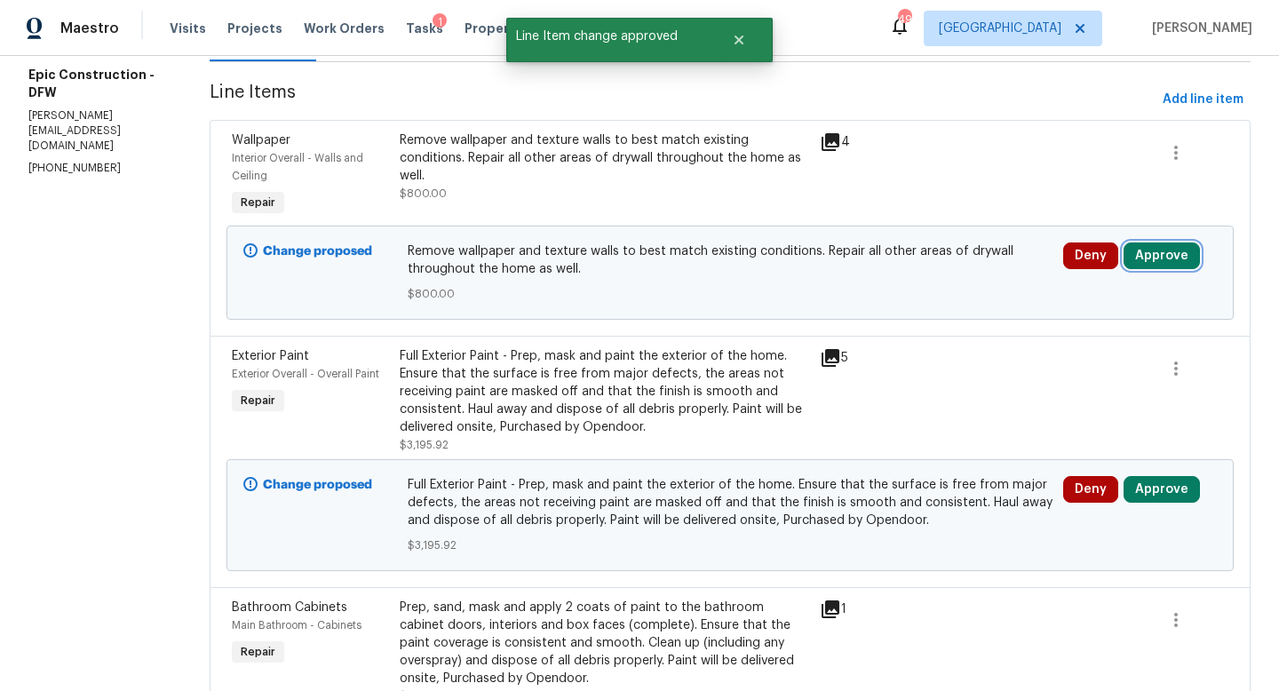
click at [1164, 259] on button "Approve" at bounding box center [1161, 255] width 76 height 27
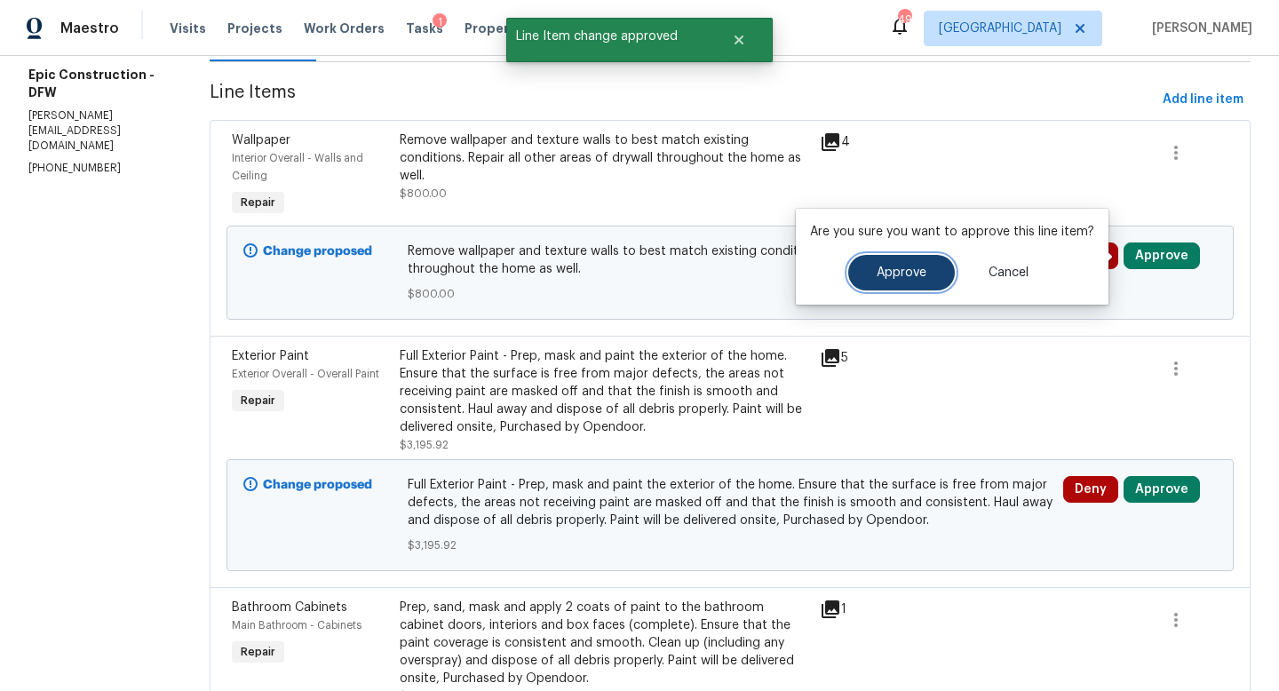
click at [927, 266] on button "Approve" at bounding box center [901, 273] width 107 height 36
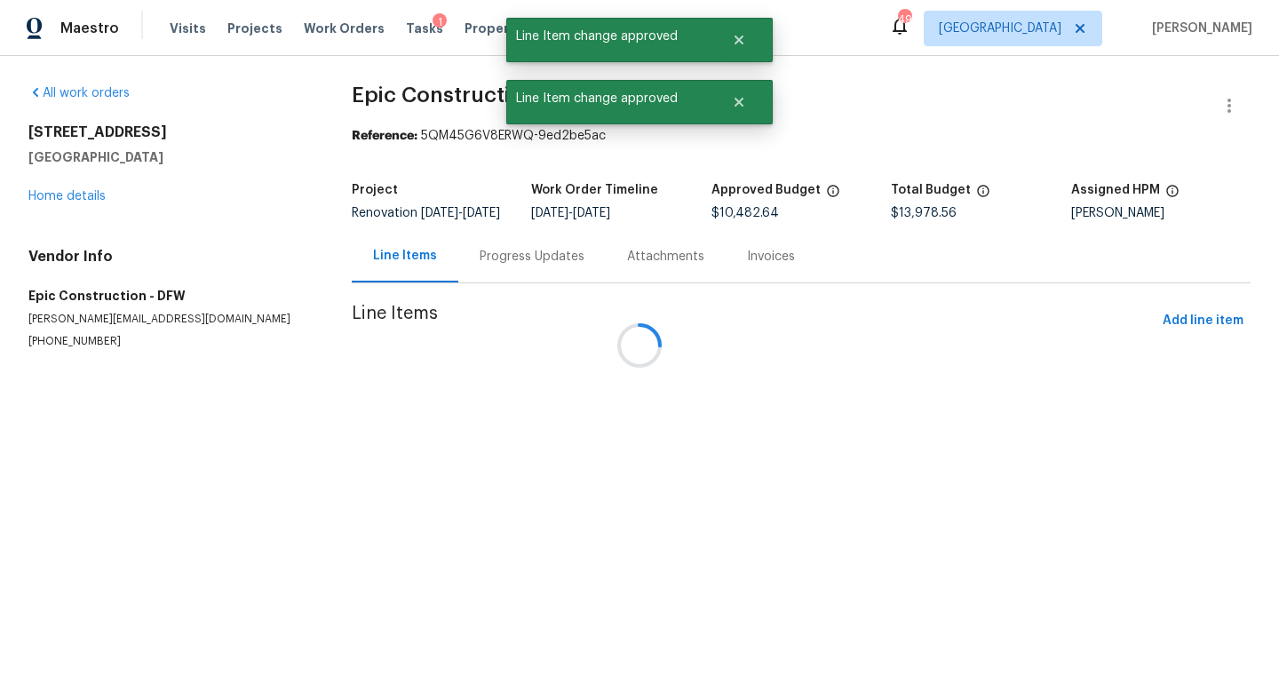
scroll to position [0, 0]
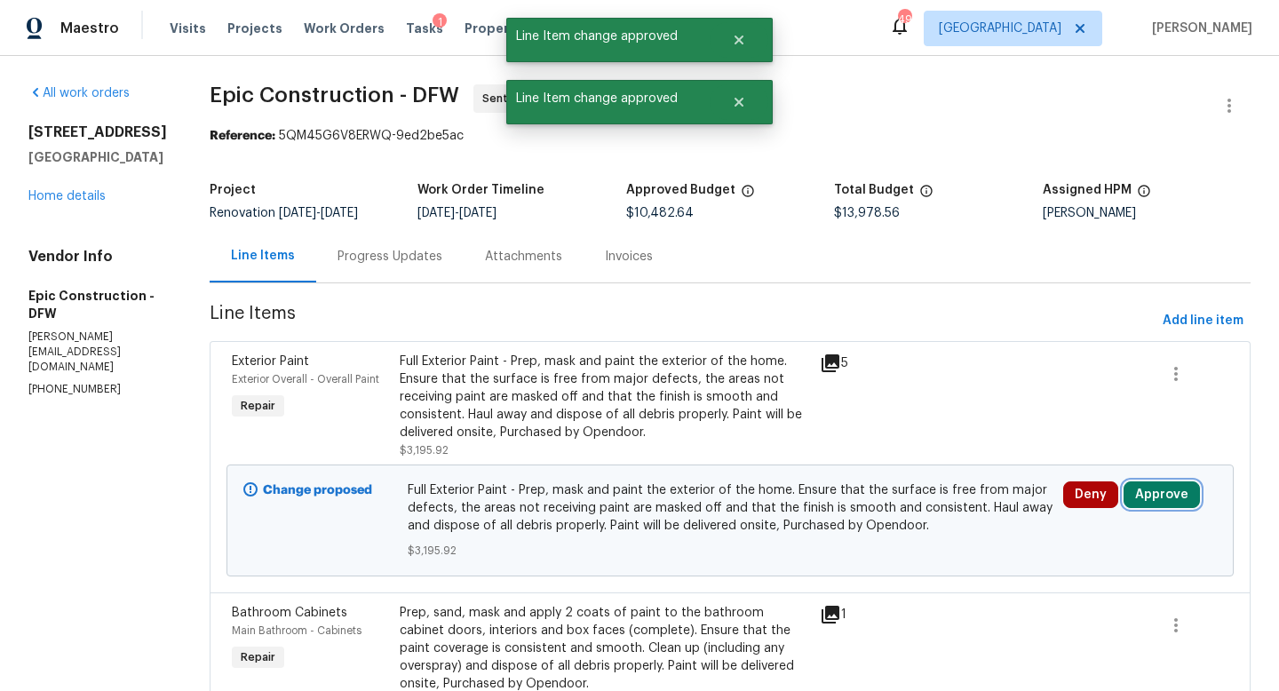
click at [1151, 485] on button "Approve" at bounding box center [1161, 494] width 76 height 27
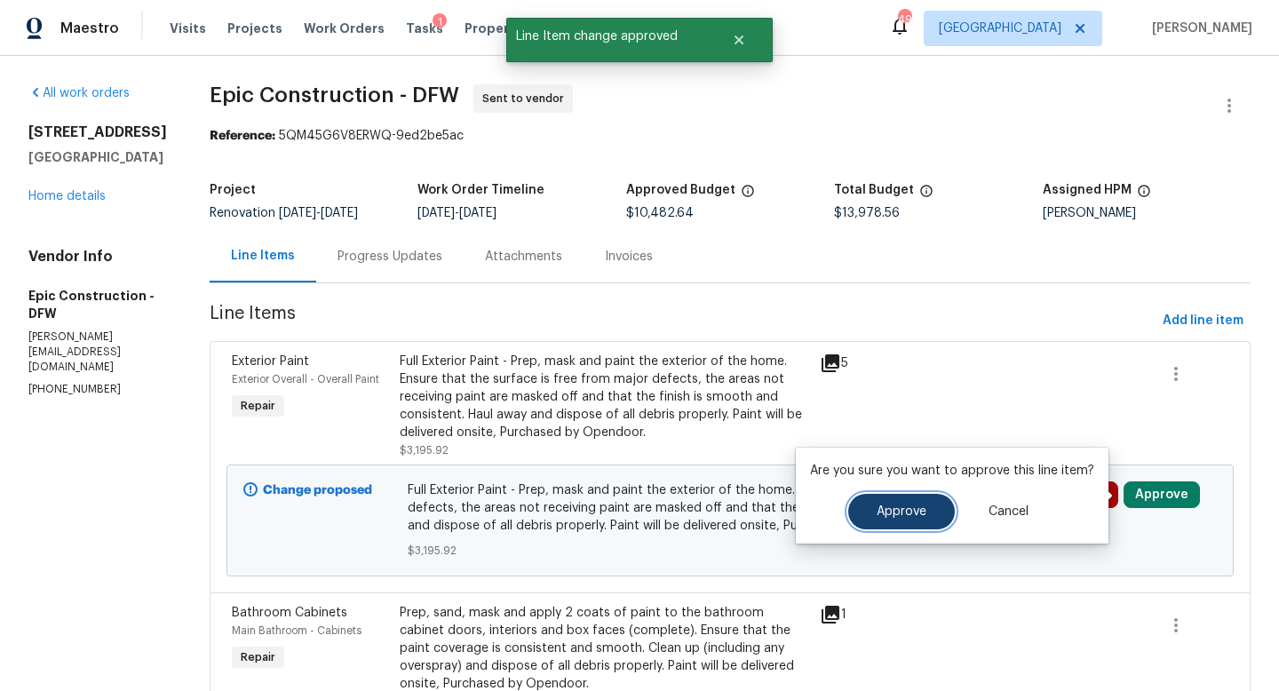
click at [919, 514] on span "Approve" at bounding box center [901, 511] width 50 height 13
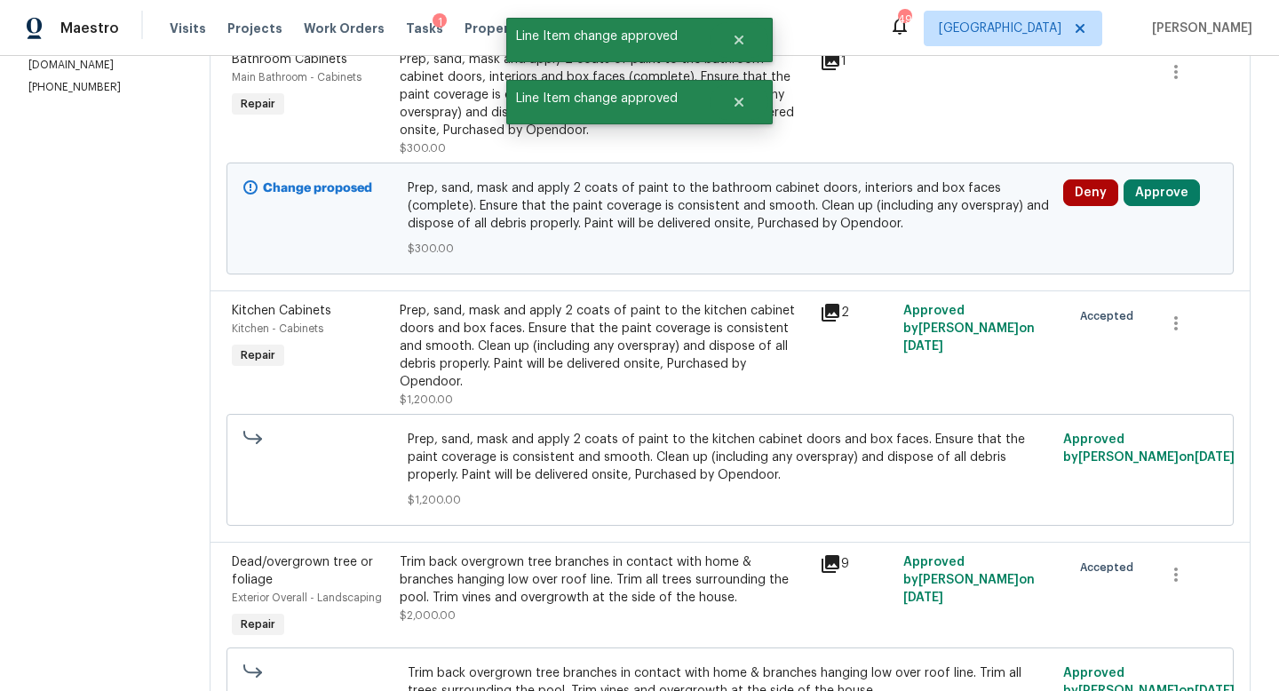
scroll to position [327, 0]
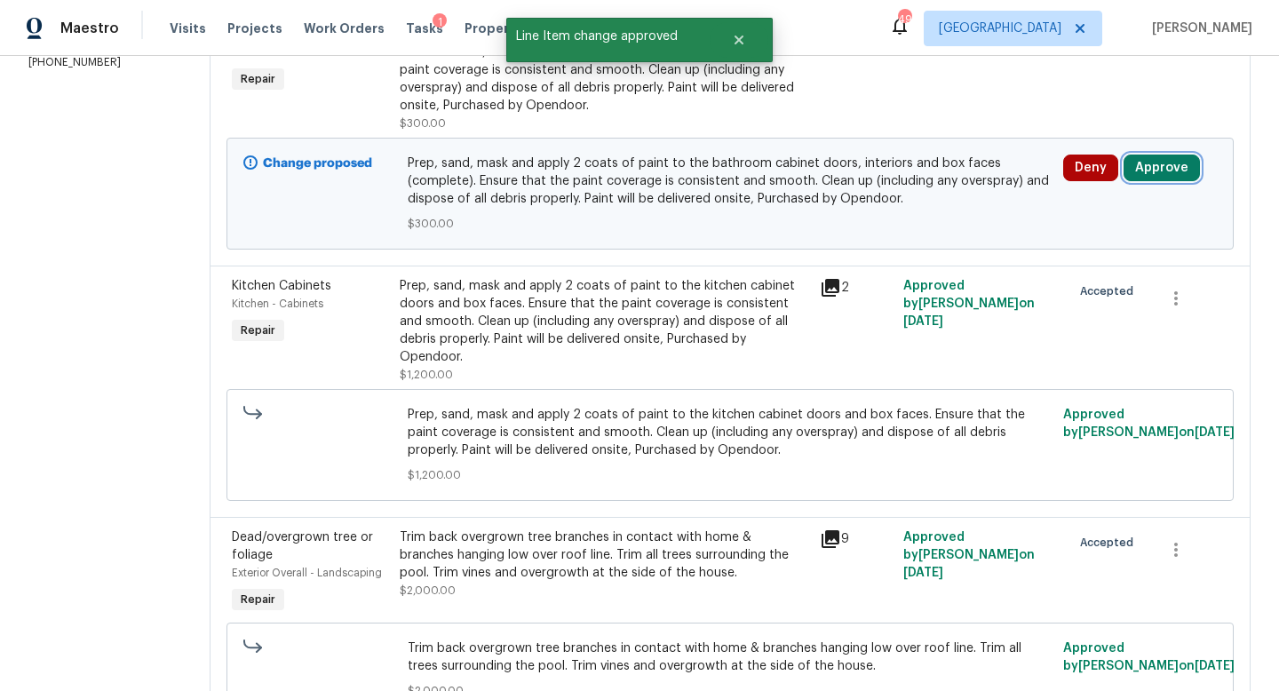
click at [1152, 180] on button "Approve" at bounding box center [1161, 167] width 76 height 27
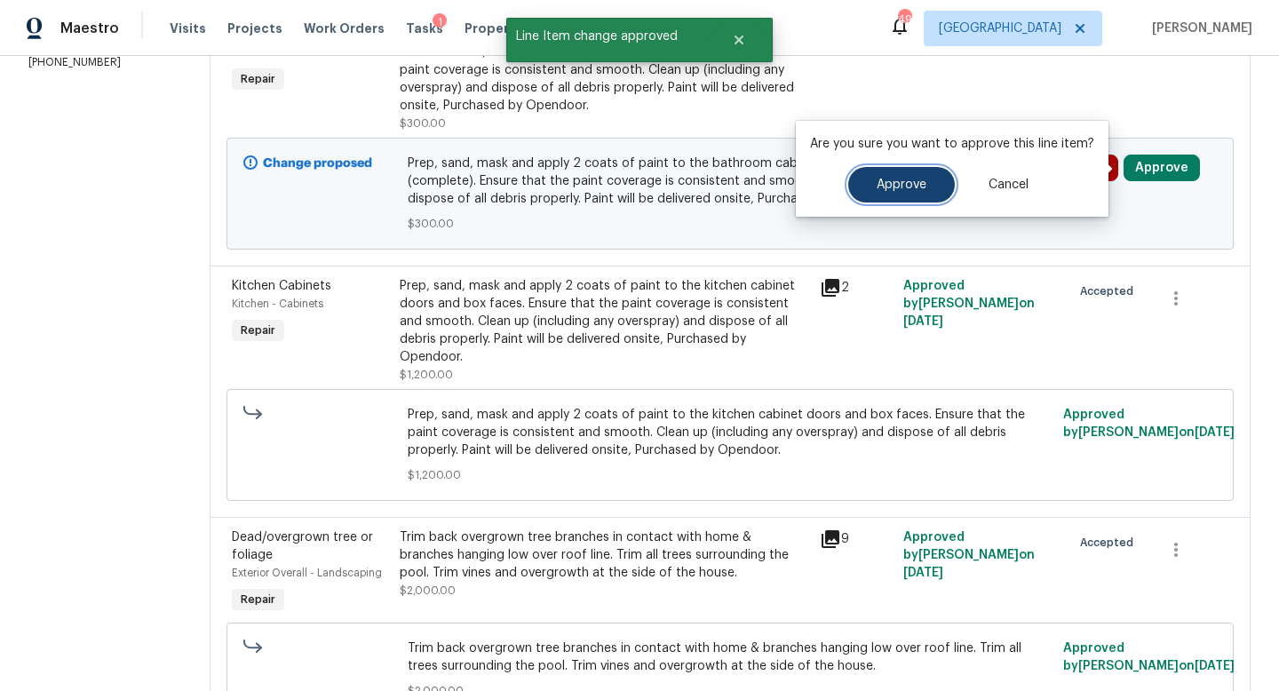
click at [857, 200] on button "Approve" at bounding box center [901, 185] width 107 height 36
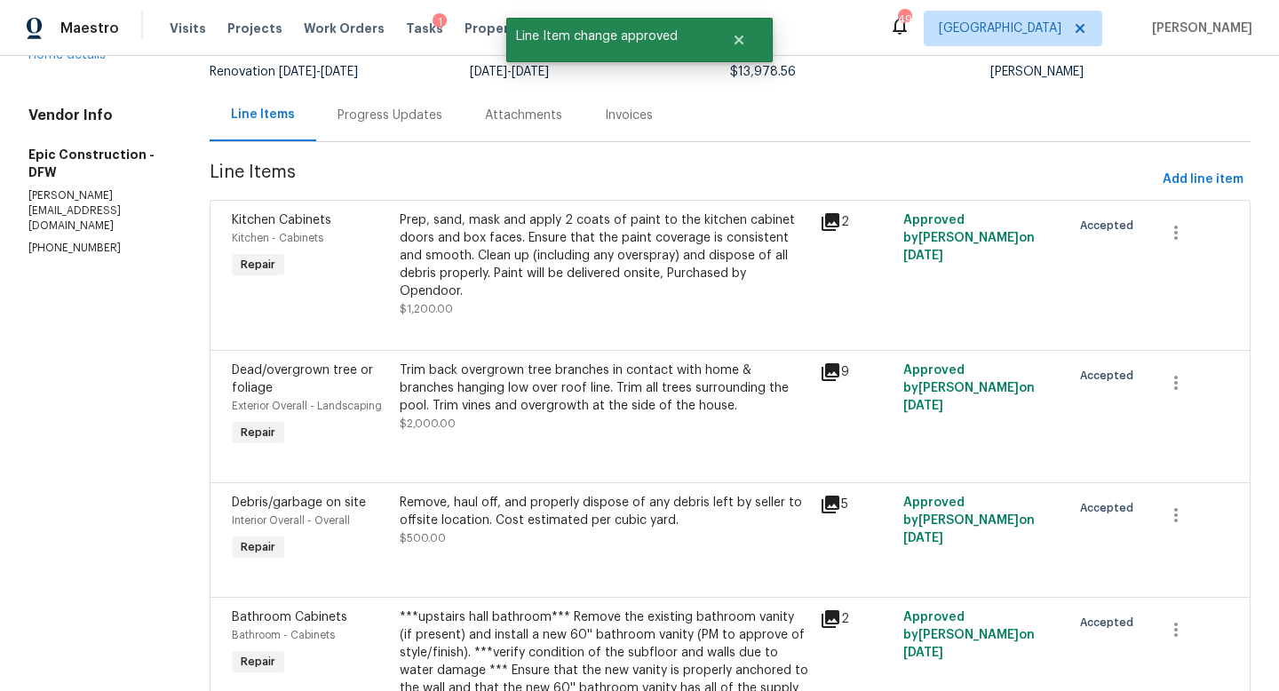
scroll to position [0, 0]
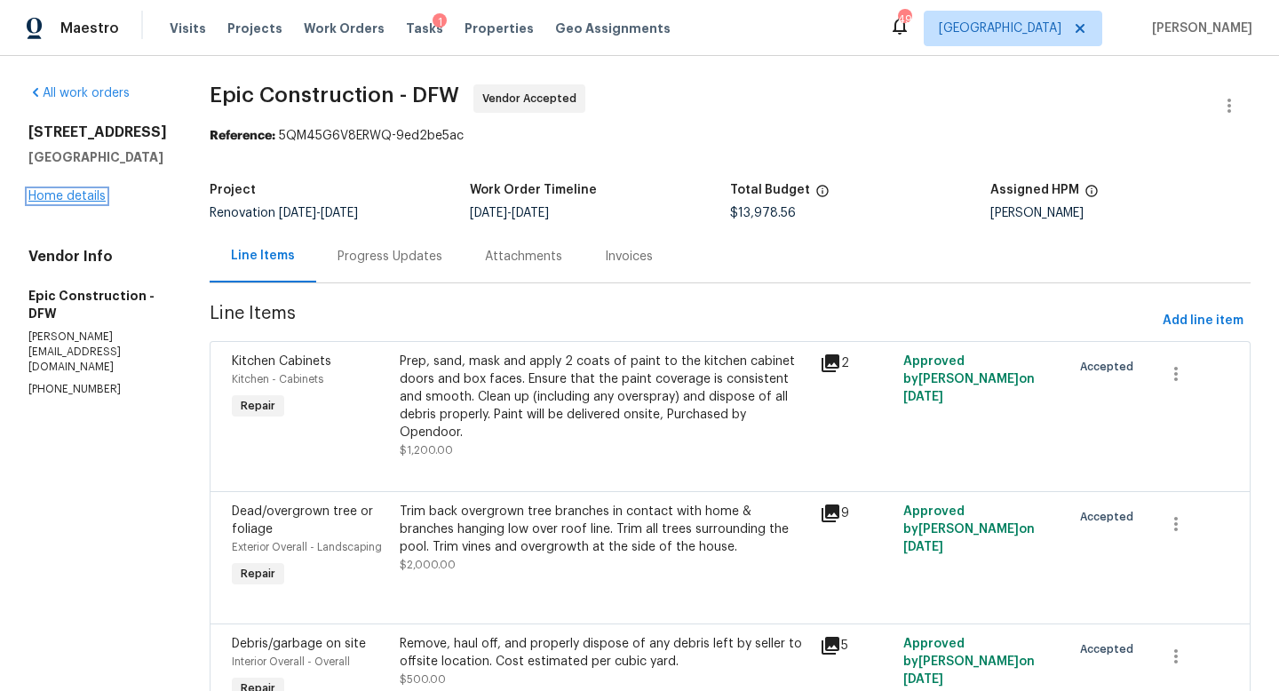
click at [82, 202] on link "Home details" at bounding box center [66, 196] width 77 height 12
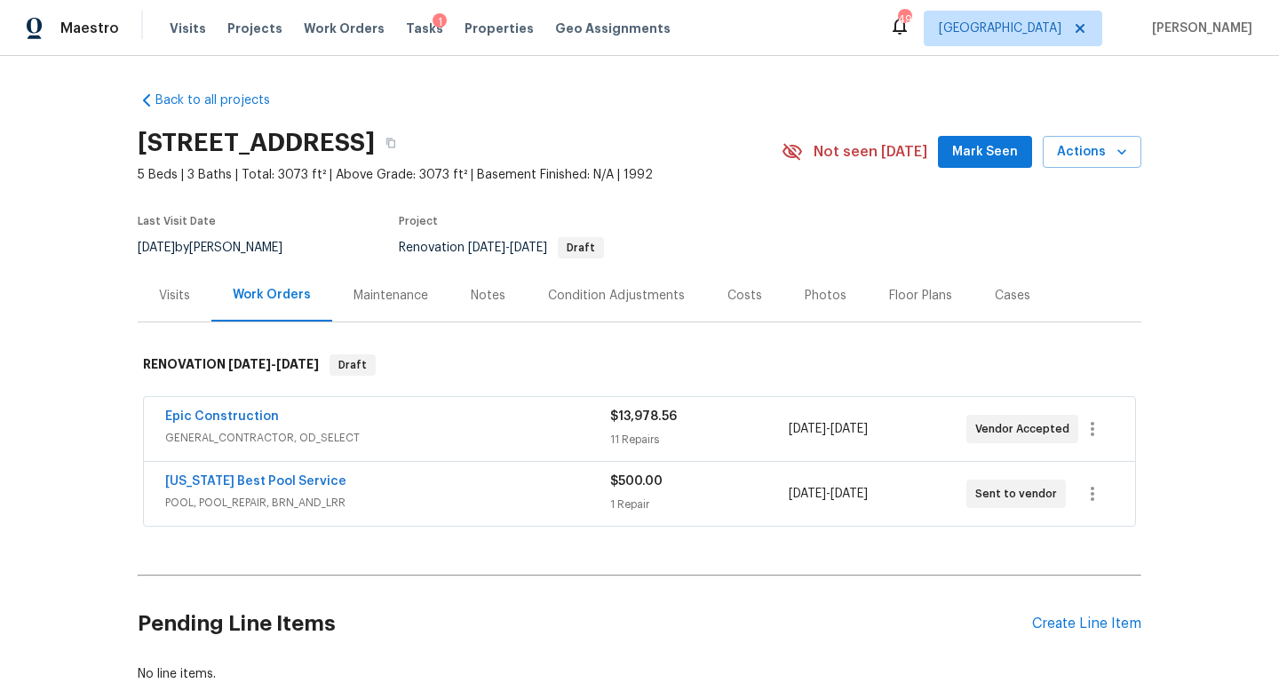
click at [193, 297] on div "Visits" at bounding box center [175, 295] width 74 height 52
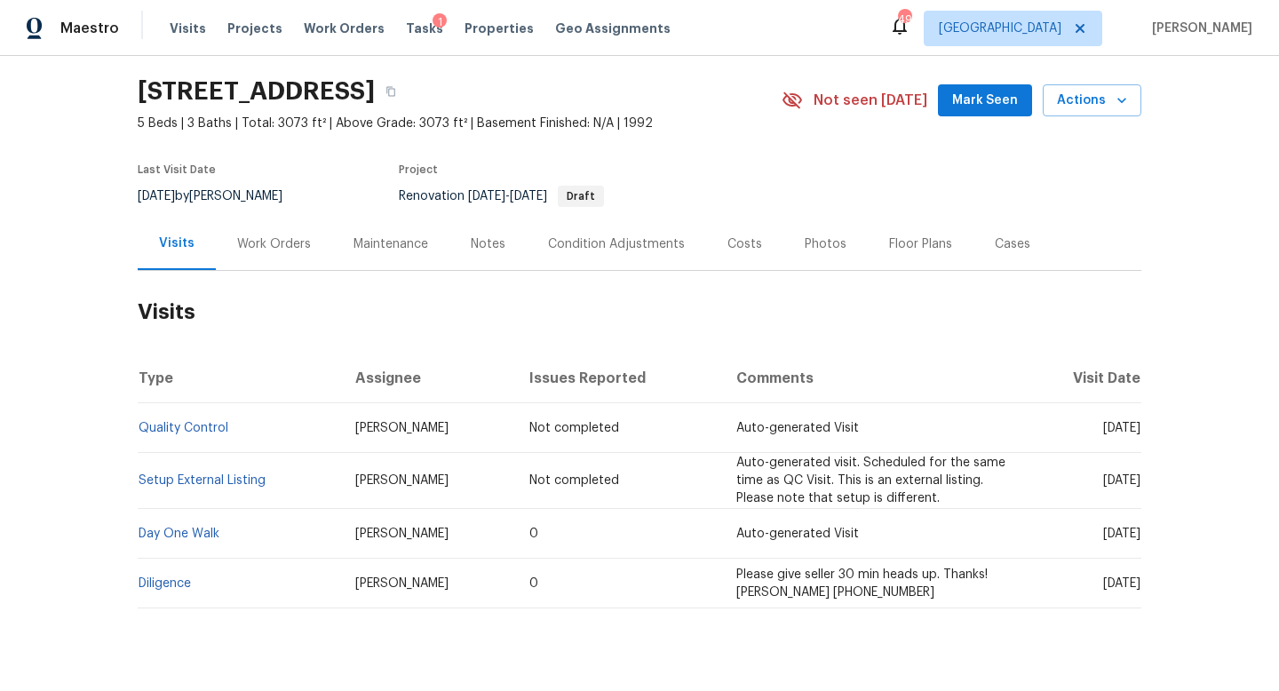
scroll to position [90, 0]
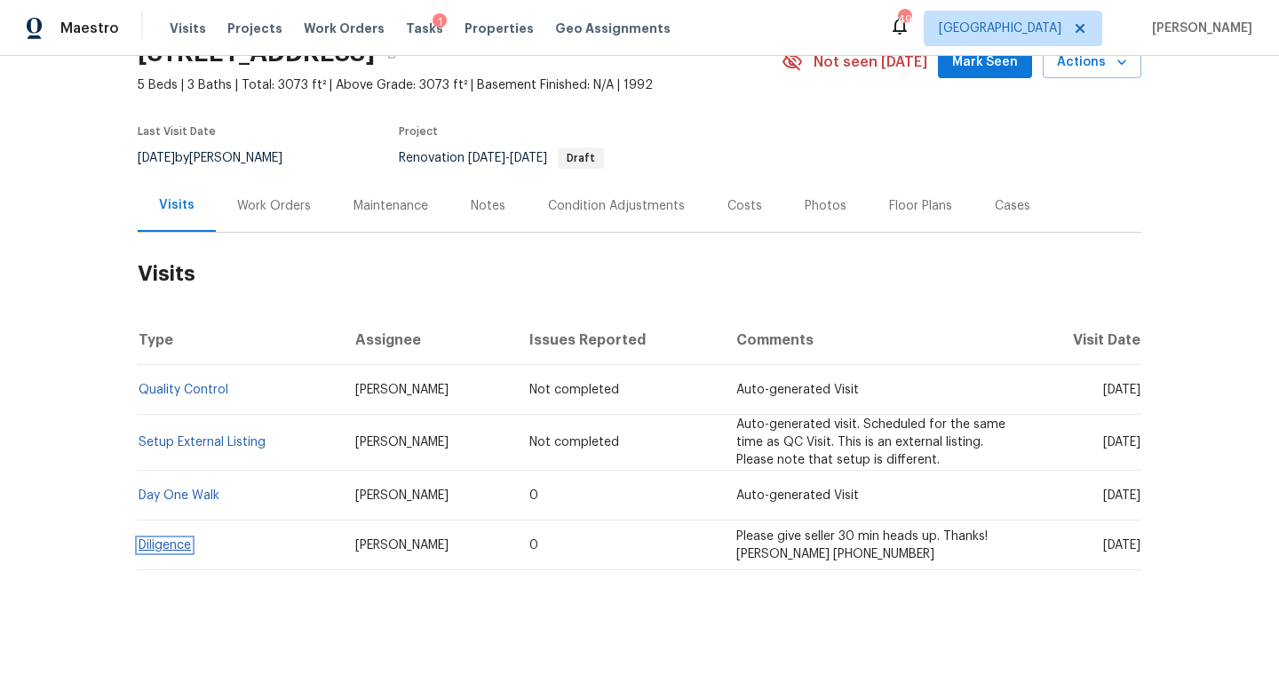
click at [169, 547] on link "Diligence" at bounding box center [165, 545] width 52 height 12
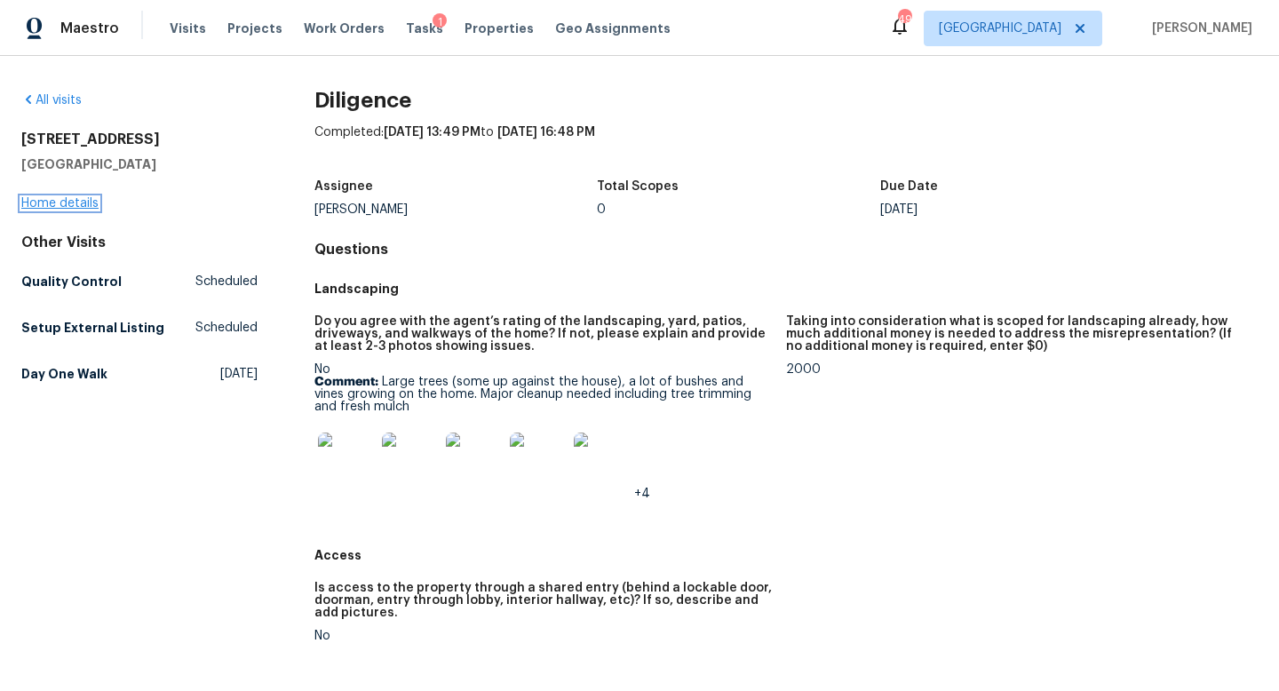
click at [74, 205] on link "Home details" at bounding box center [59, 203] width 77 height 12
